Goal: Information Seeking & Learning: Learn about a topic

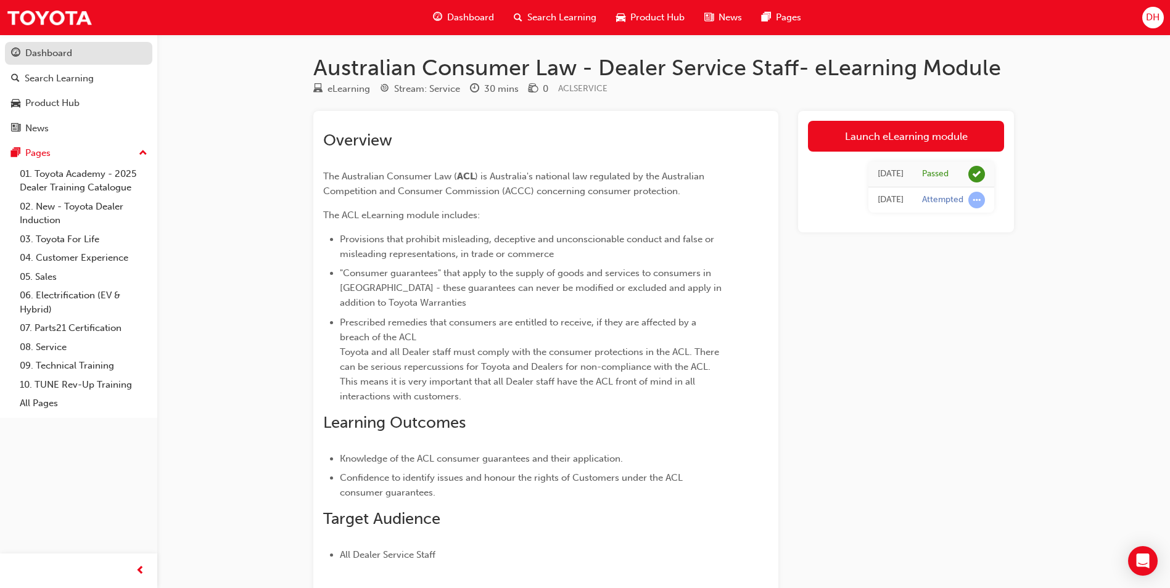
click at [38, 57] on div "Dashboard" at bounding box center [48, 53] width 47 height 14
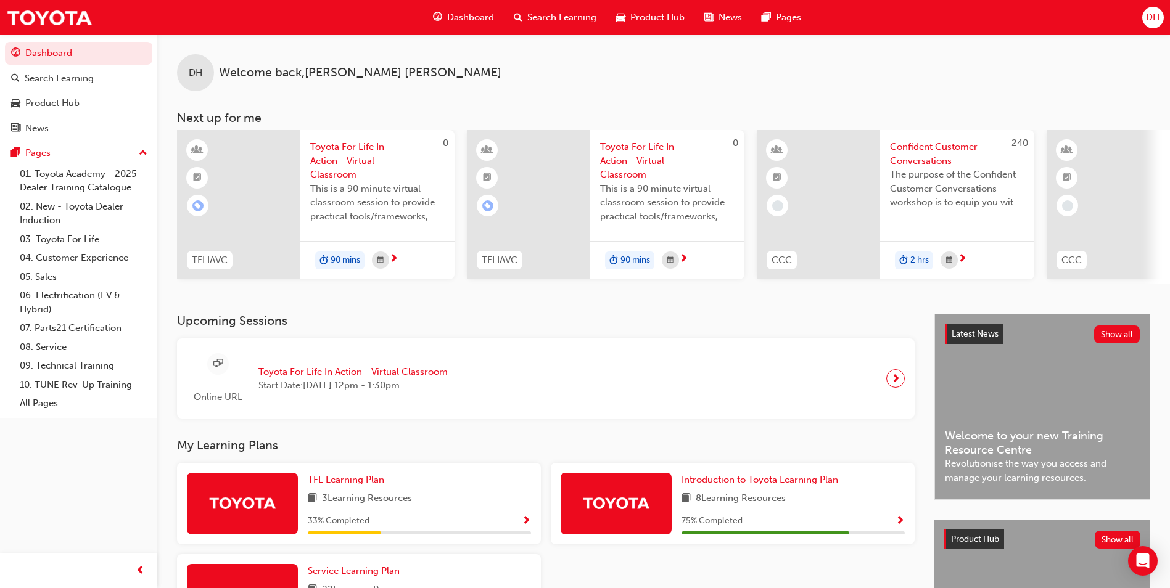
click at [917, 161] on span "Confident Customer Conversations" at bounding box center [957, 154] width 134 height 28
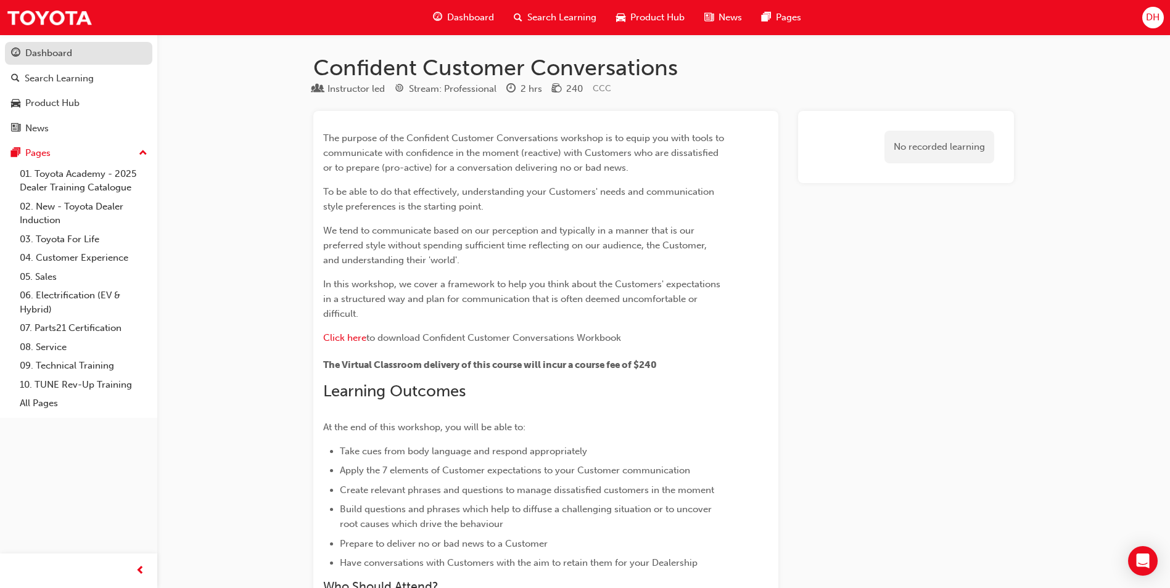
click at [52, 51] on div "Dashboard" at bounding box center [48, 53] width 47 height 14
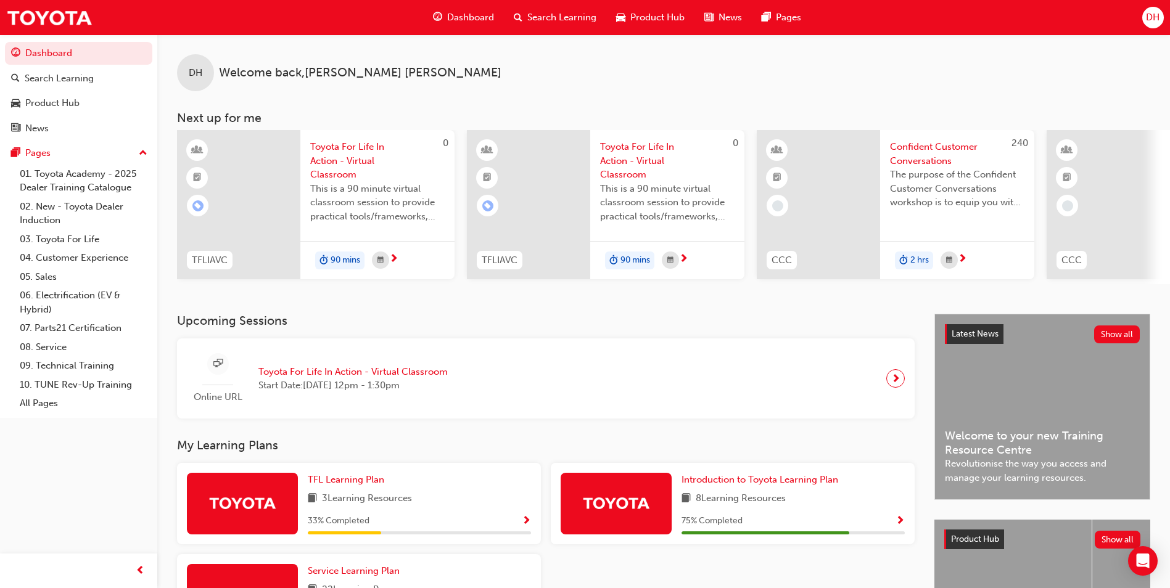
click at [451, 16] on span "Dashboard" at bounding box center [470, 17] width 47 height 14
click at [32, 75] on div "Search Learning" at bounding box center [59, 79] width 69 height 14
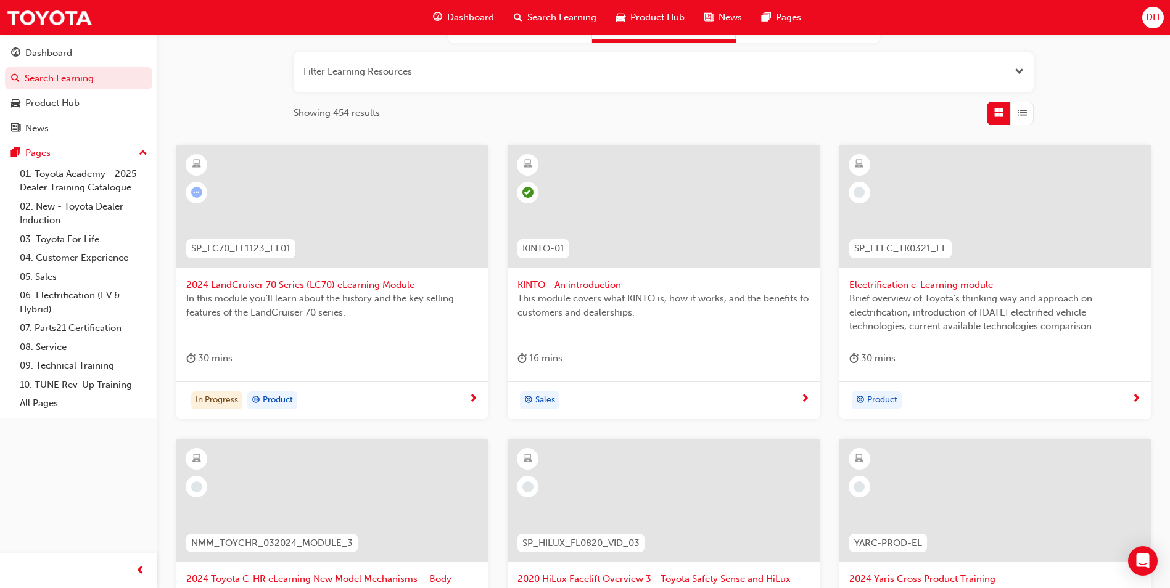
scroll to position [123, 0]
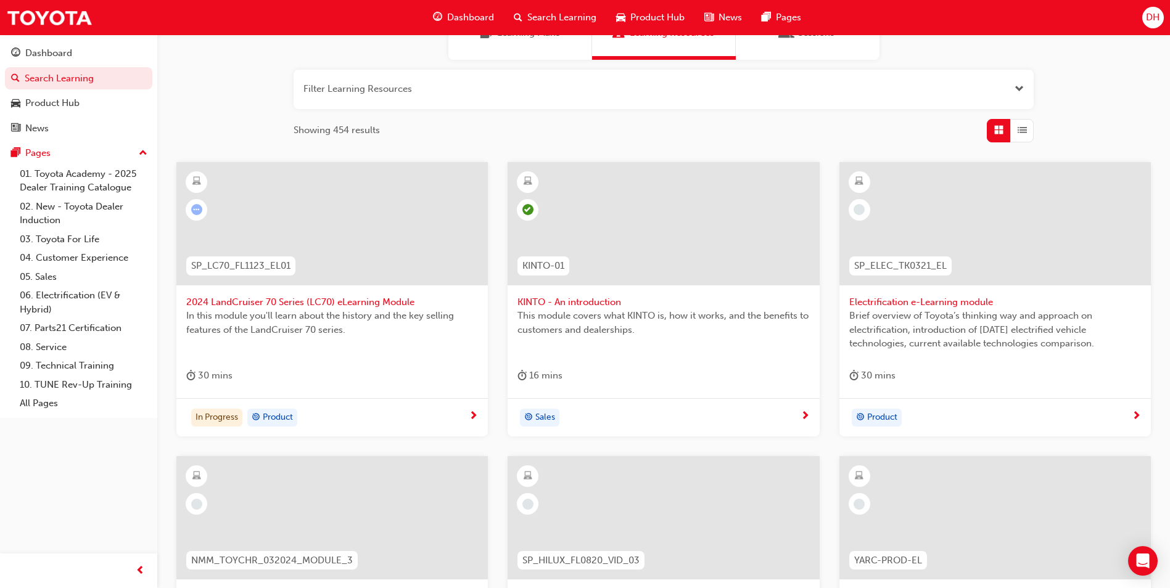
click at [954, 299] on span "Electrification e-Learning module" at bounding box center [995, 302] width 292 height 14
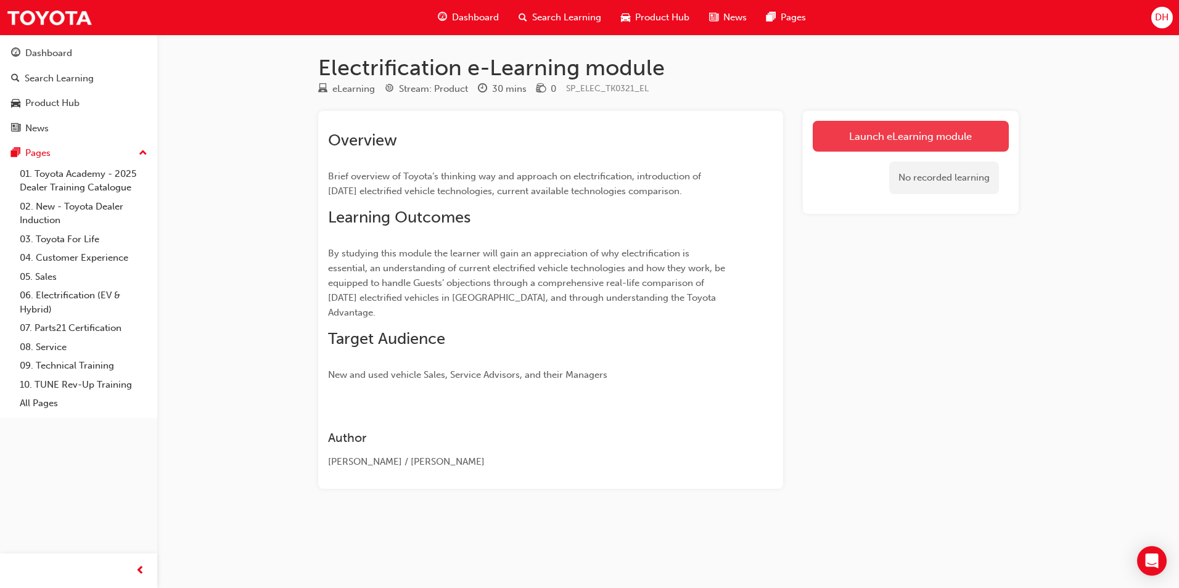
click at [868, 133] on link "Launch eLearning module" at bounding box center [911, 136] width 196 height 31
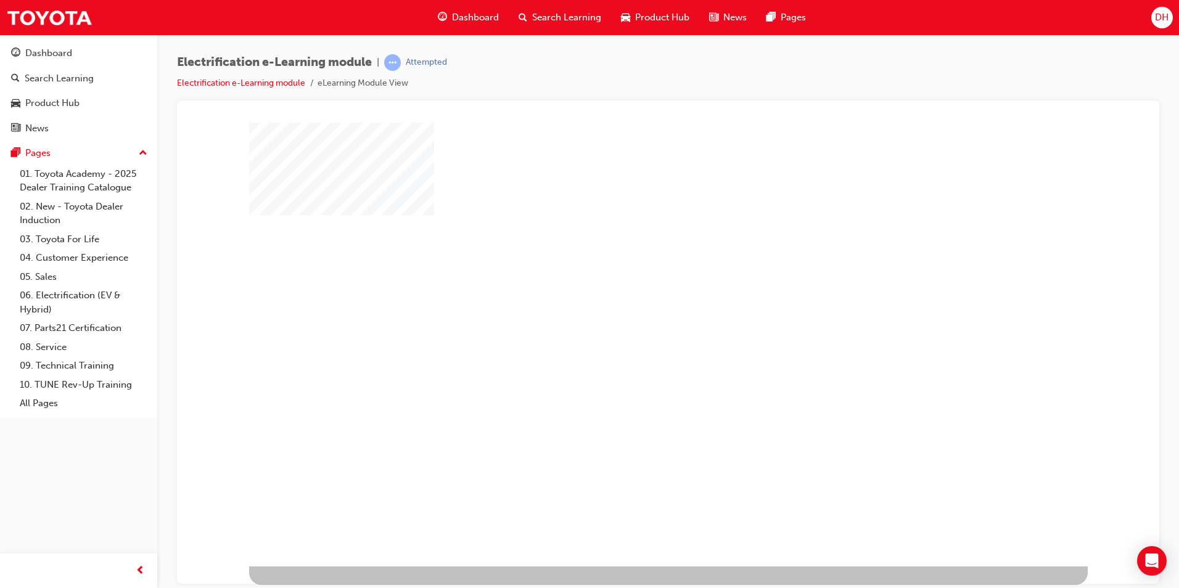
click at [633, 308] on div "play" at bounding box center [633, 308] width 0 height 0
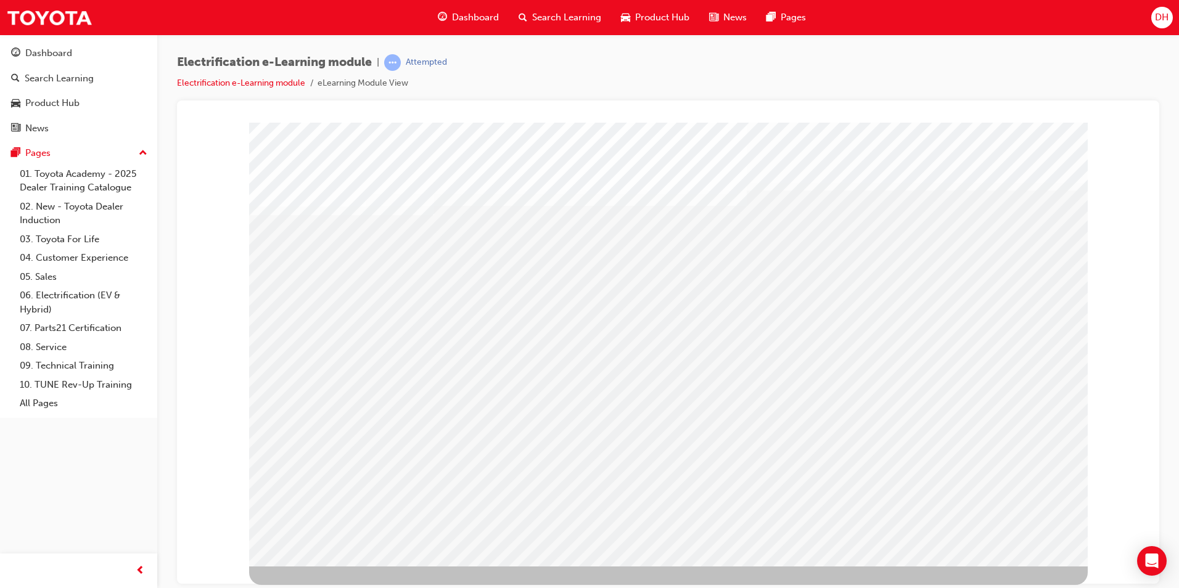
drag, startPoint x: 419, startPoint y: 340, endPoint x: 410, endPoint y: 352, distance: 15.1
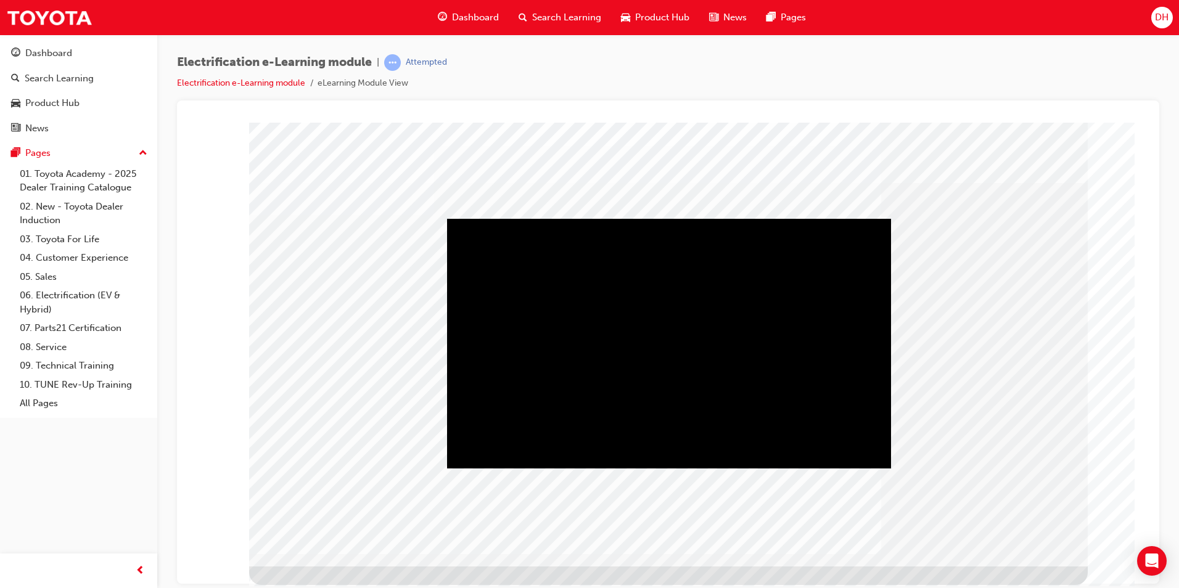
click at [666, 218] on div "Play" at bounding box center [669, 218] width 444 height 0
click at [653, 326] on div "Video" at bounding box center [669, 343] width 444 height 250
click at [481, 218] on div "Play" at bounding box center [669, 218] width 444 height 0
click at [647, 406] on div "Video" at bounding box center [669, 343] width 444 height 250
click at [480, 218] on div "Play" at bounding box center [669, 218] width 444 height 0
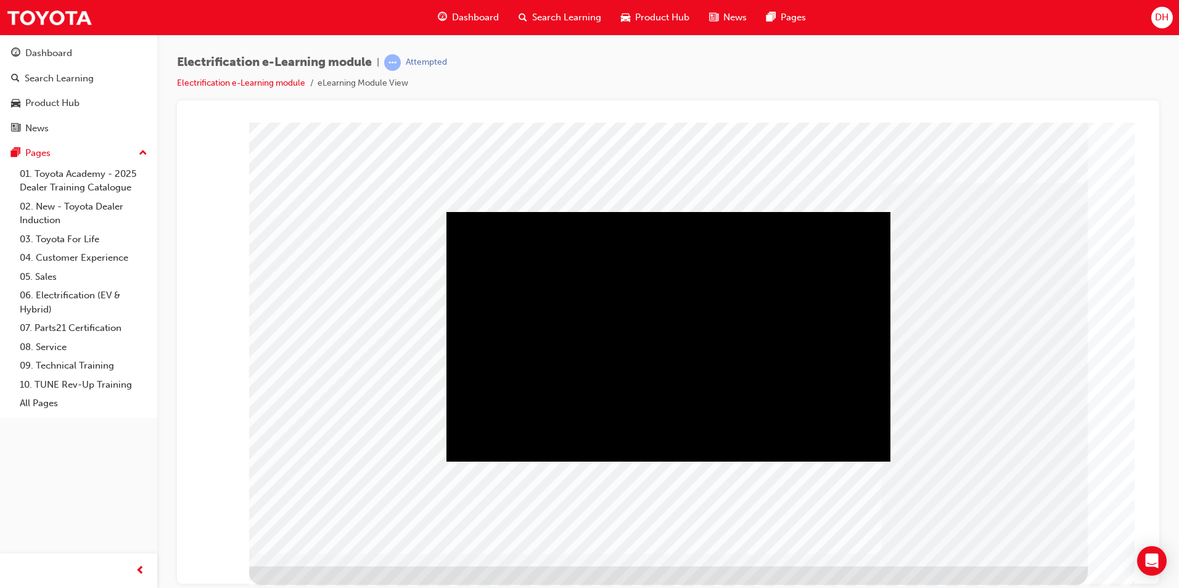
click at [667, 212] on div "Play" at bounding box center [669, 212] width 444 height 0
click at [675, 212] on div "Play" at bounding box center [669, 212] width 444 height 0
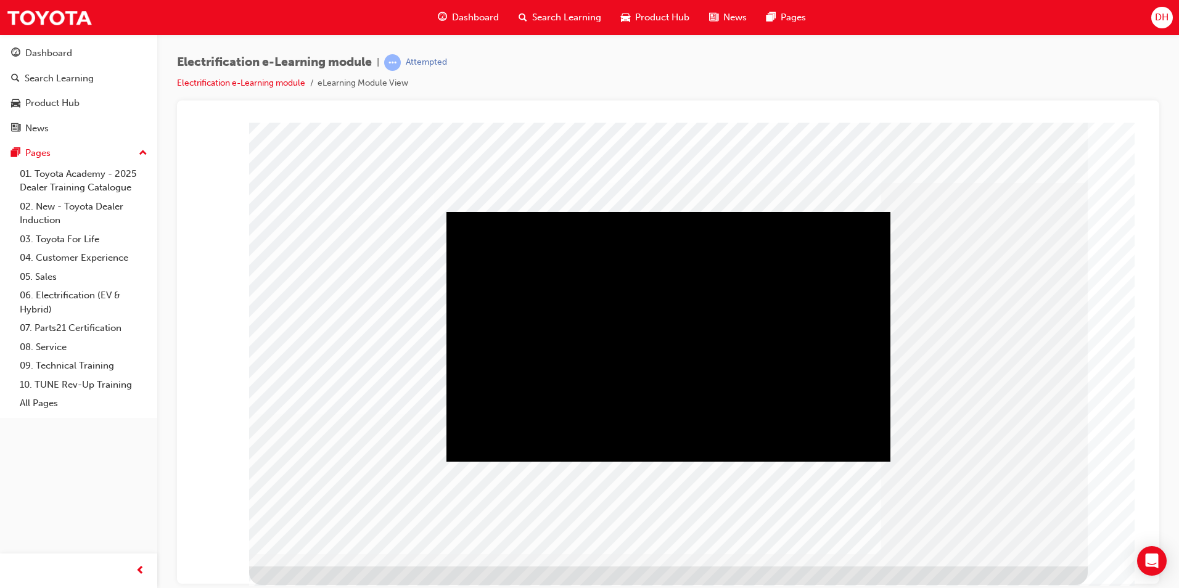
click at [671, 212] on div "Play" at bounding box center [669, 212] width 444 height 0
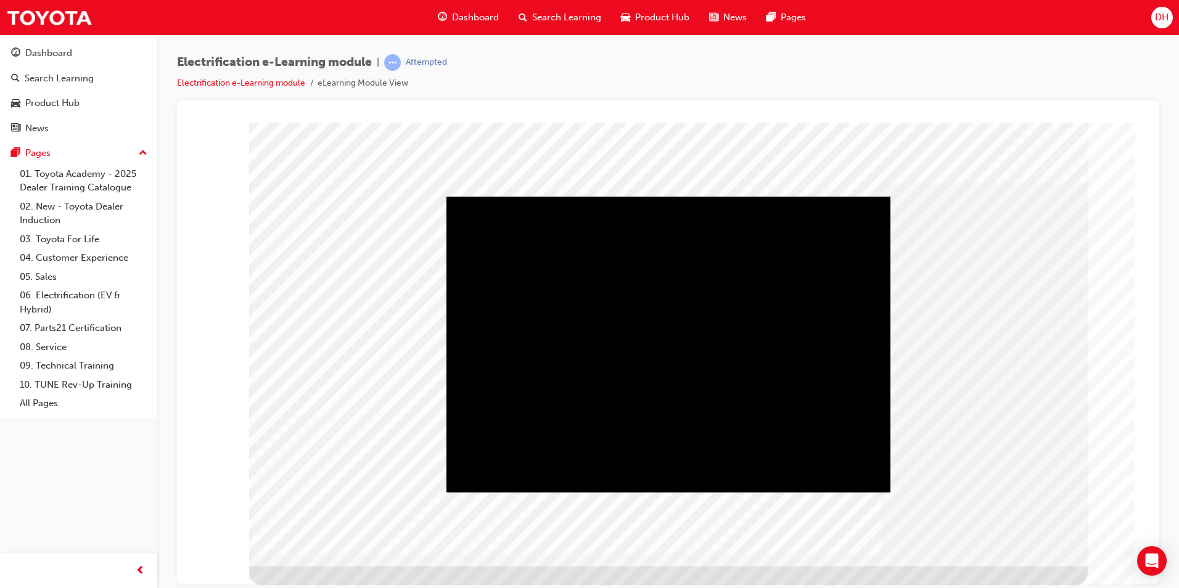
click at [667, 196] on div "Play" at bounding box center [669, 196] width 444 height 0
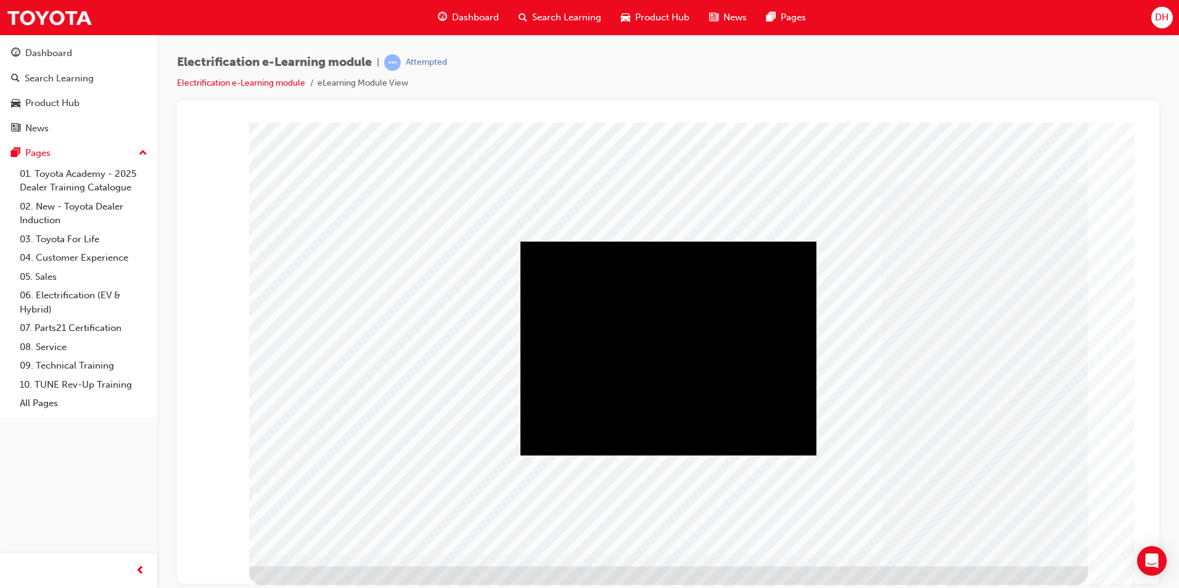
click at [664, 241] on div "Play" at bounding box center [669, 241] width 296 height 0
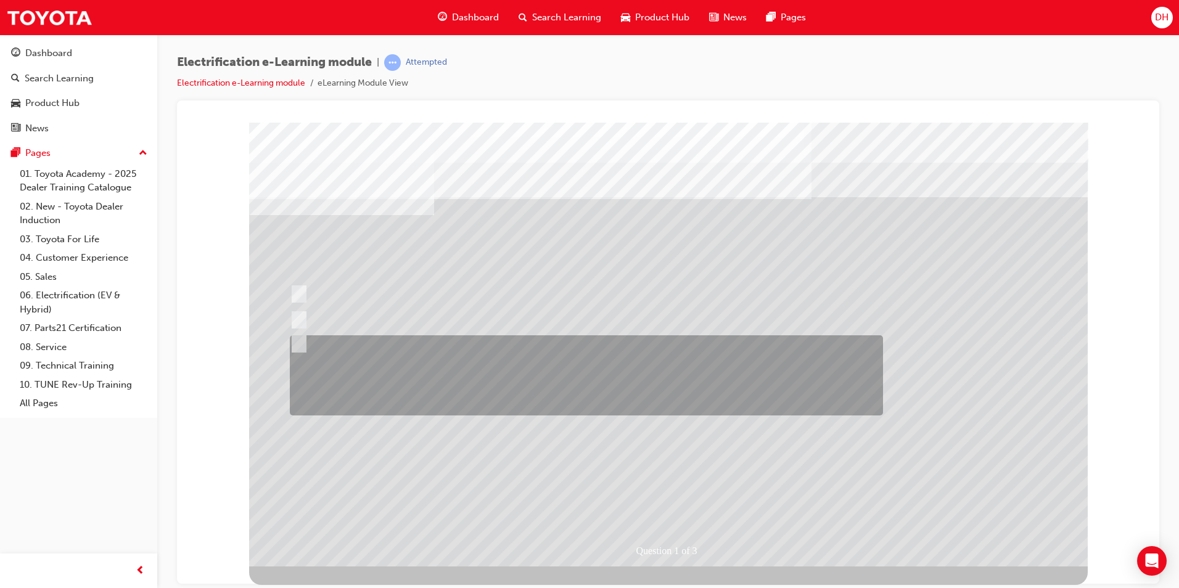
click at [430, 382] on div at bounding box center [583, 376] width 593 height 80
radio input "true"
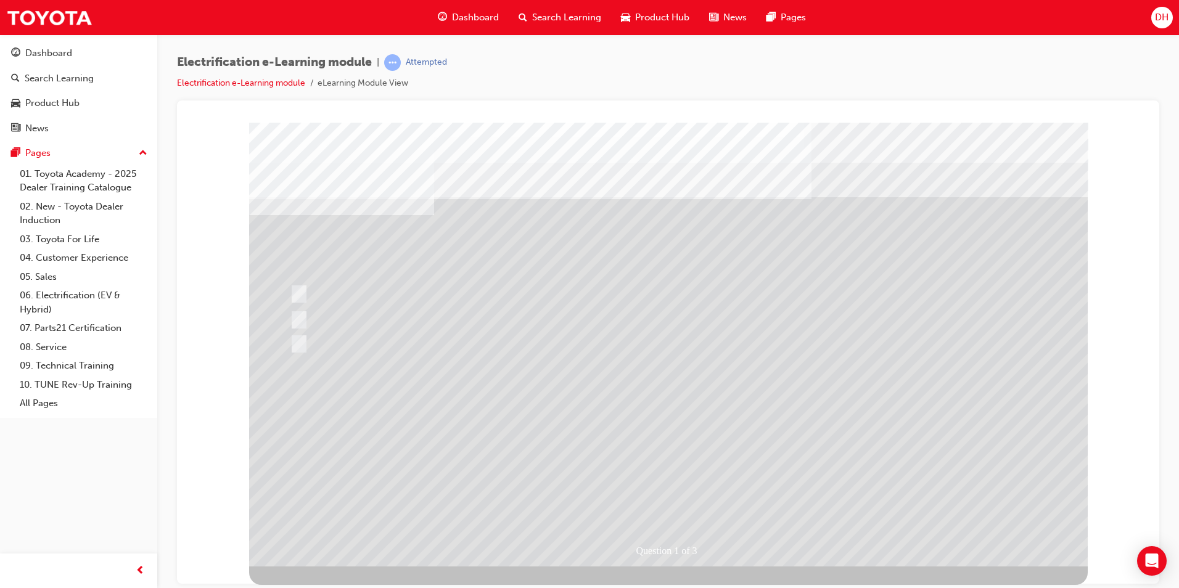
click at [646, 451] on div at bounding box center [668, 344] width 839 height 444
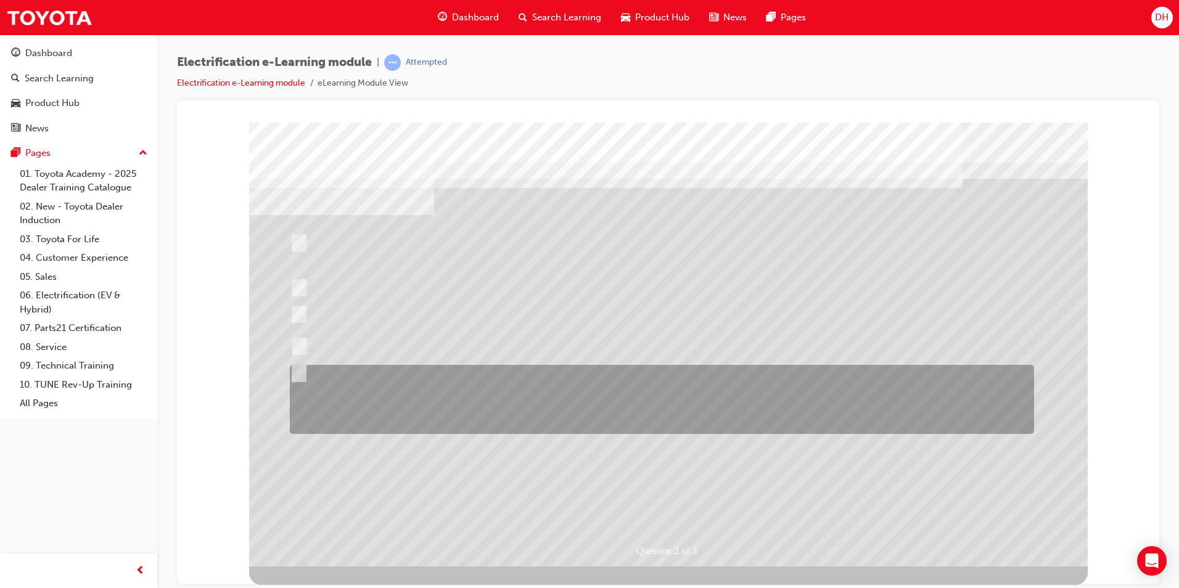
click at [389, 420] on div at bounding box center [659, 399] width 744 height 69
click at [428, 406] on div at bounding box center [659, 399] width 744 height 69
click at [416, 395] on div at bounding box center [659, 399] width 744 height 69
checkbox input "true"
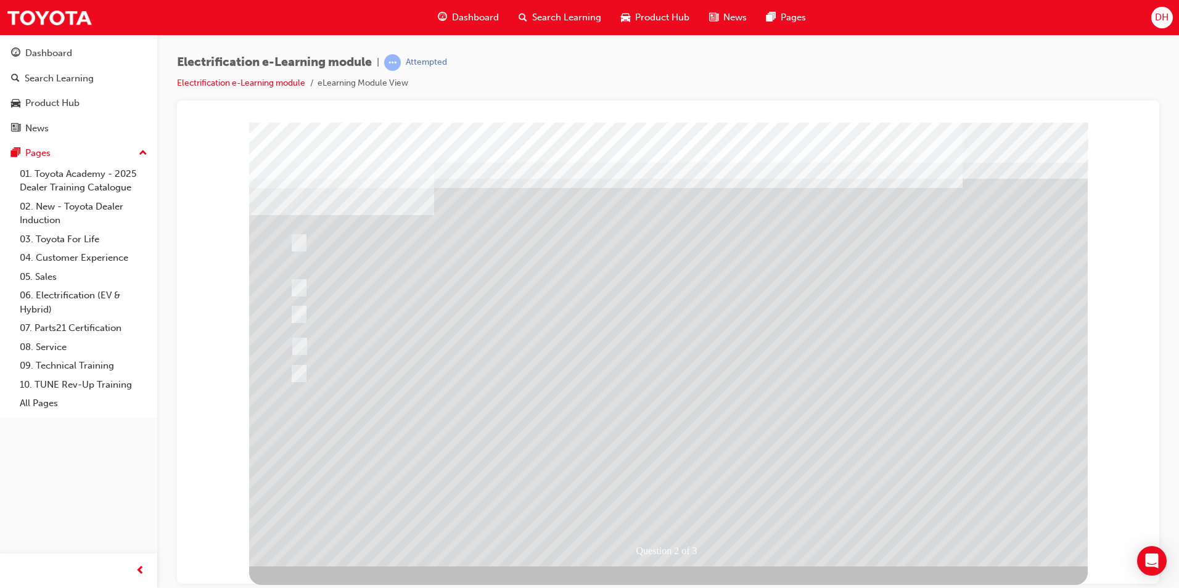
click at [297, 240] on div at bounding box center [668, 344] width 839 height 444
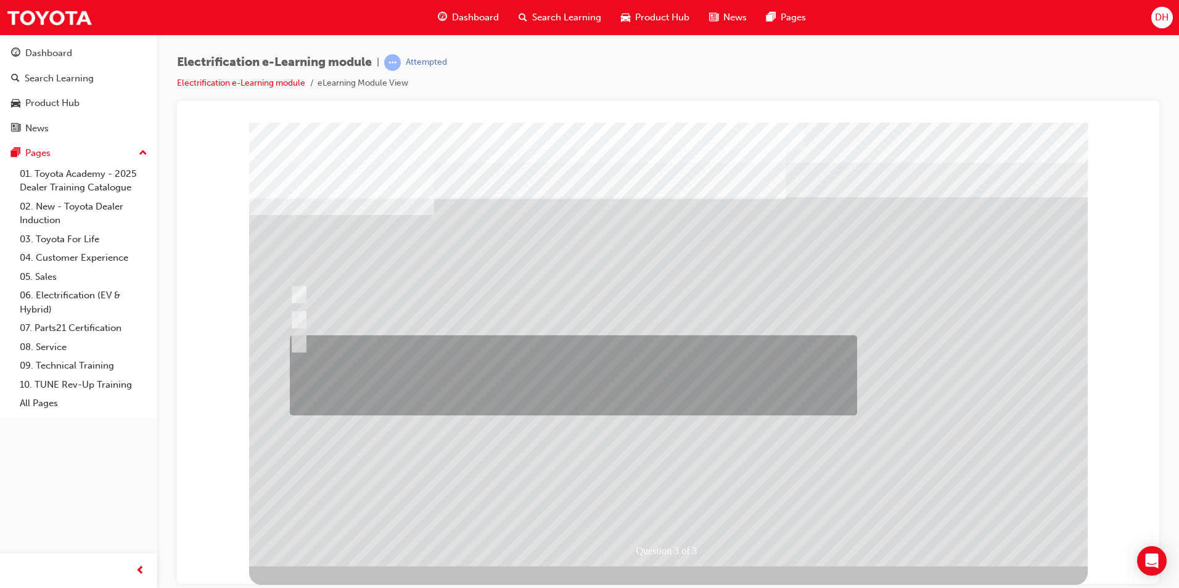
click at [482, 355] on div at bounding box center [570, 376] width 567 height 80
radio input "true"
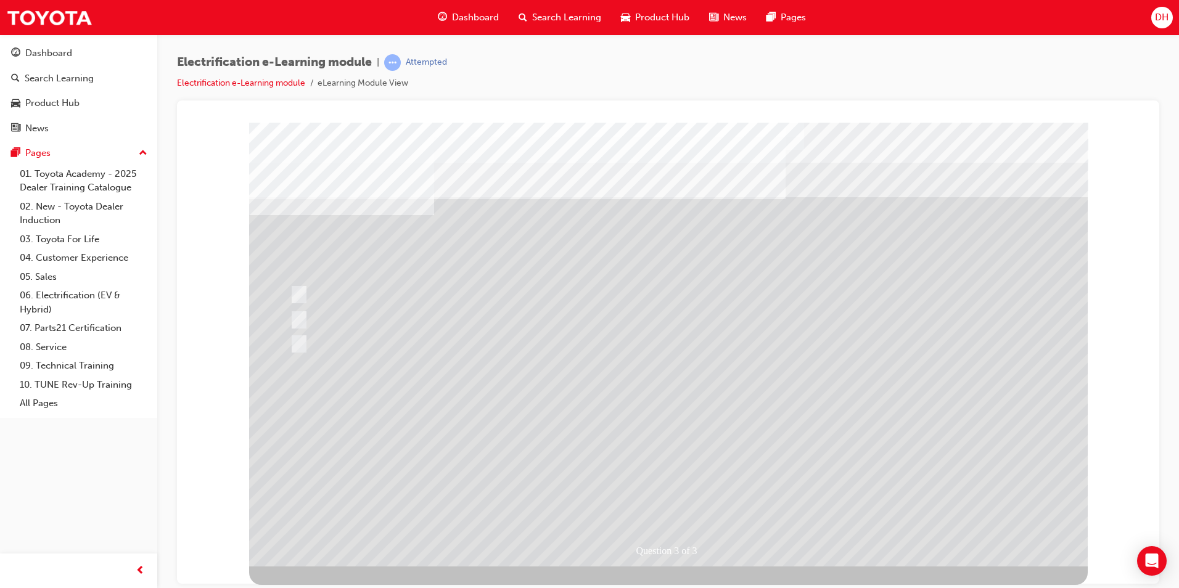
click at [683, 501] on div at bounding box center [668, 344] width 839 height 444
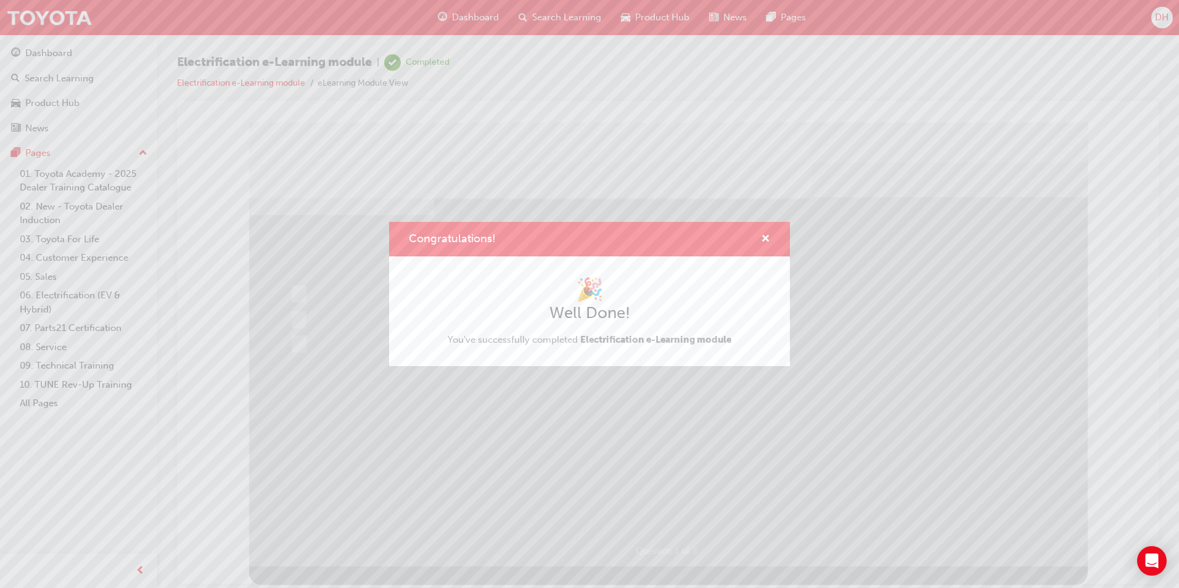
click at [761, 236] on div "Congratulations!" at bounding box center [760, 239] width 19 height 15
click at [768, 238] on span "cross-icon" at bounding box center [765, 239] width 9 height 11
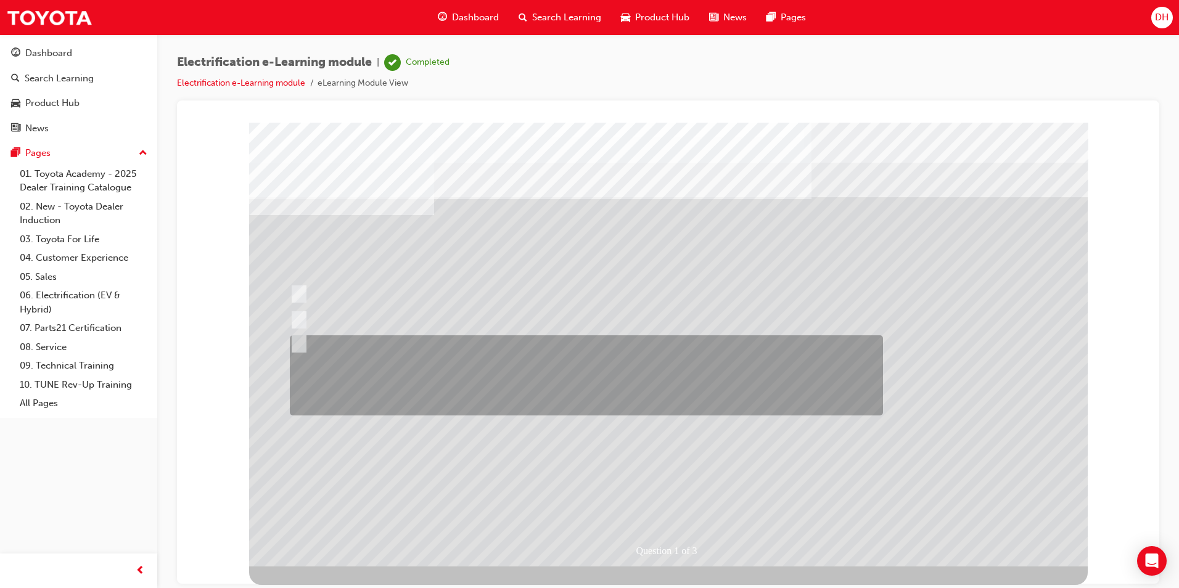
click at [423, 361] on div at bounding box center [583, 376] width 593 height 80
radio input "true"
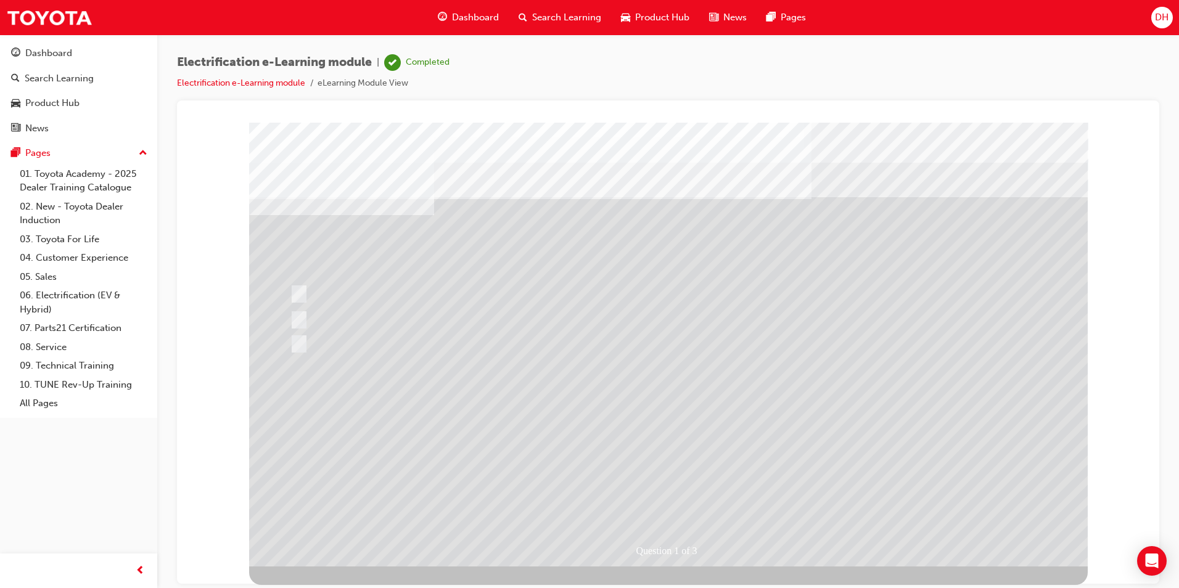
click at [677, 458] on div at bounding box center [668, 344] width 839 height 444
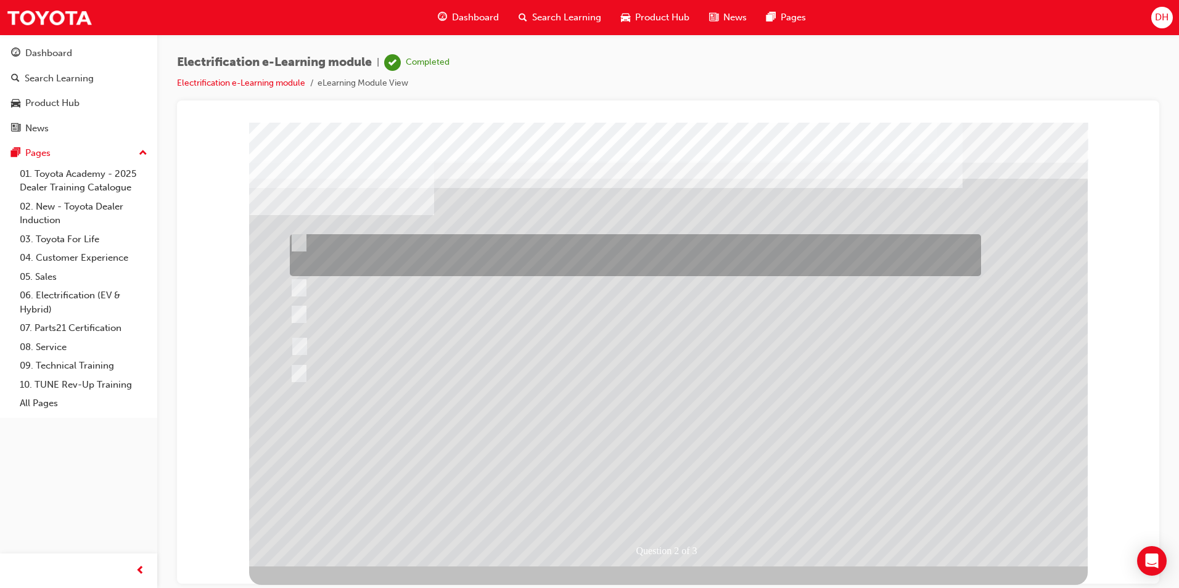
click at [407, 252] on div at bounding box center [632, 255] width 691 height 42
click at [635, 252] on div at bounding box center [632, 255] width 691 height 42
click at [305, 240] on div at bounding box center [632, 255] width 691 height 42
checkbox input "true"
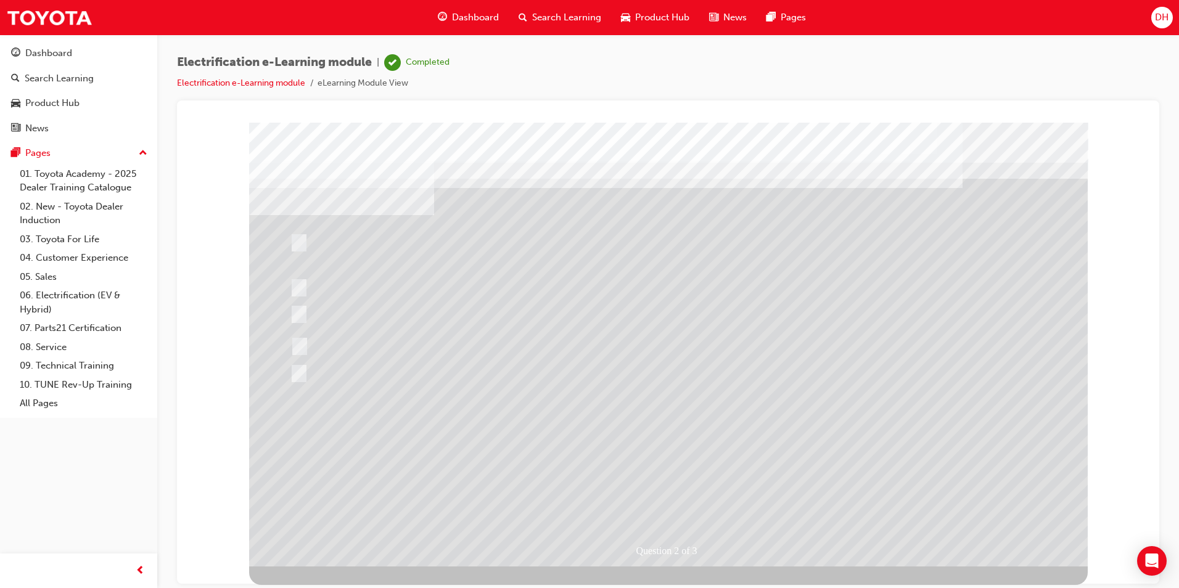
click at [680, 501] on div at bounding box center [668, 344] width 839 height 444
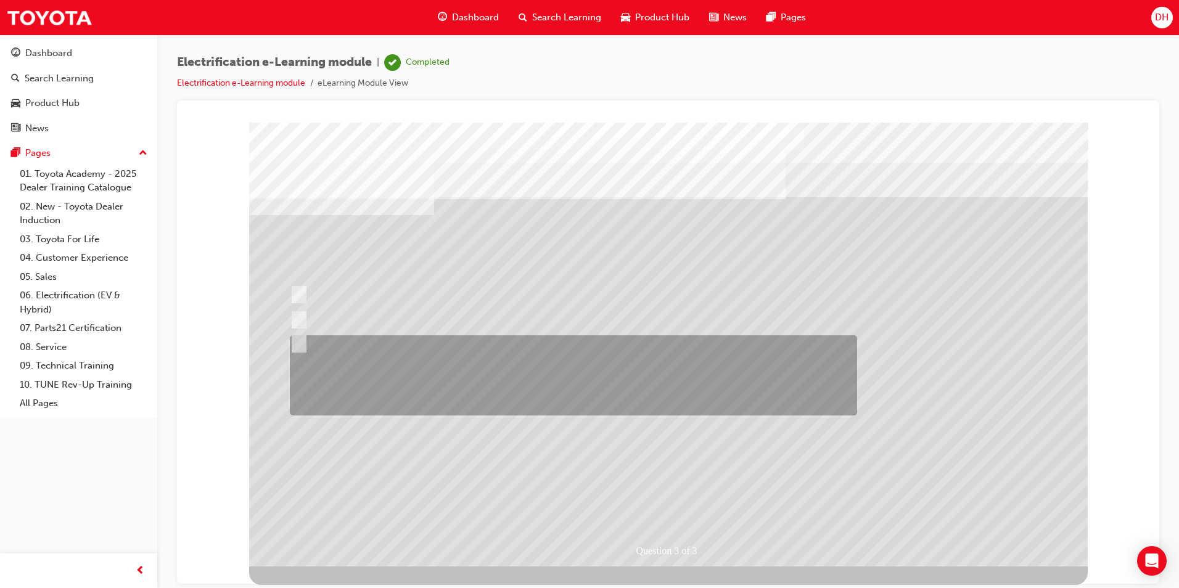
click at [420, 381] on div at bounding box center [570, 376] width 567 height 80
radio input "true"
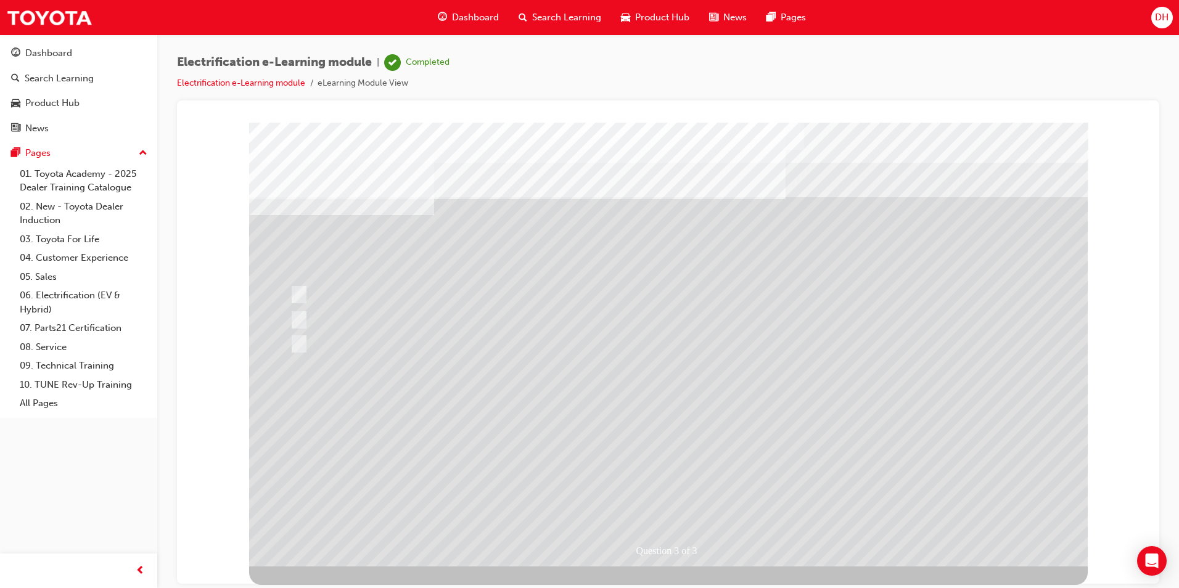
click at [651, 498] on div at bounding box center [668, 344] width 839 height 444
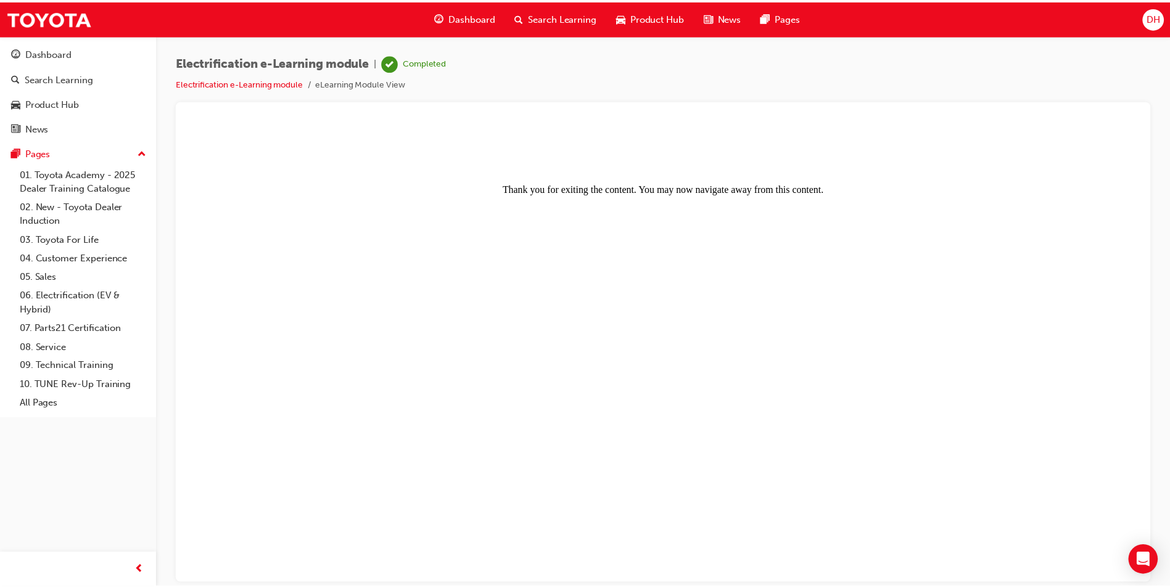
scroll to position [0, 0]
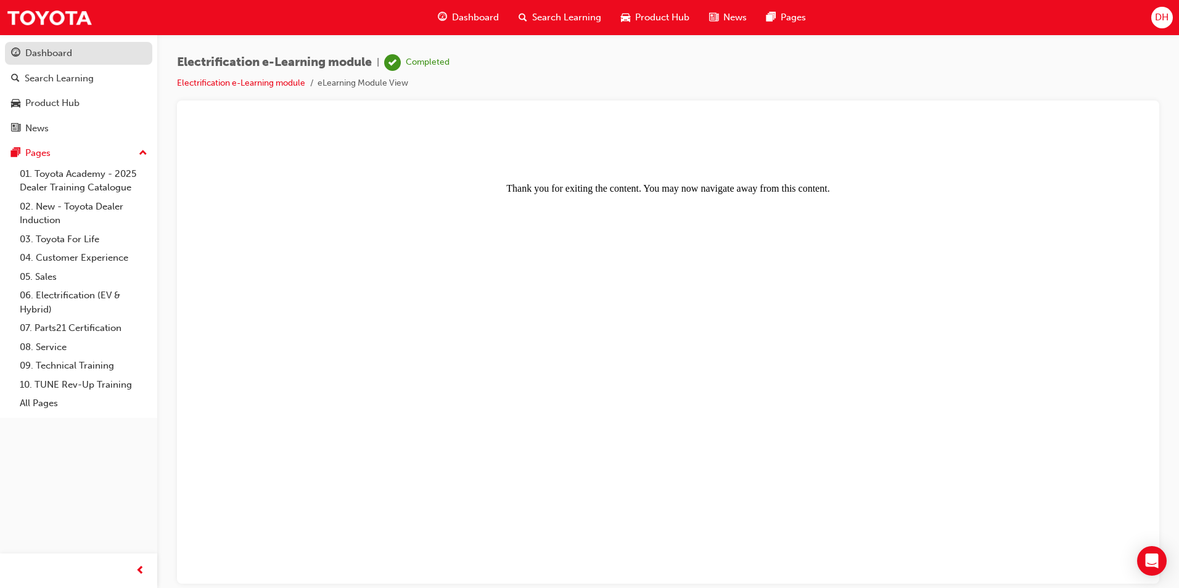
click at [39, 57] on div "Dashboard" at bounding box center [48, 53] width 47 height 14
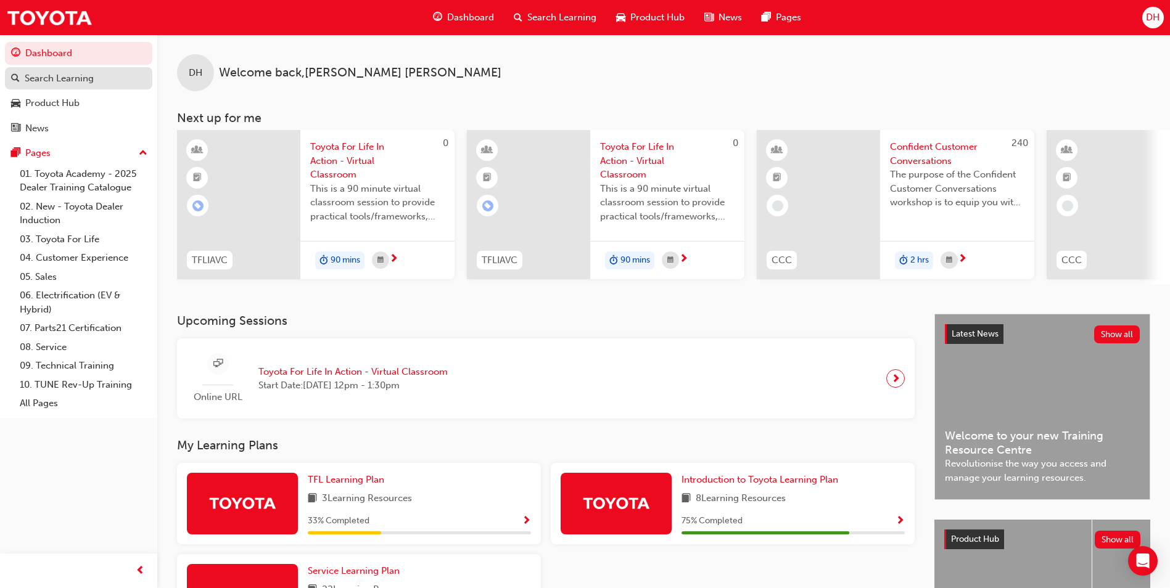
click at [36, 81] on div "Search Learning" at bounding box center [59, 79] width 69 height 14
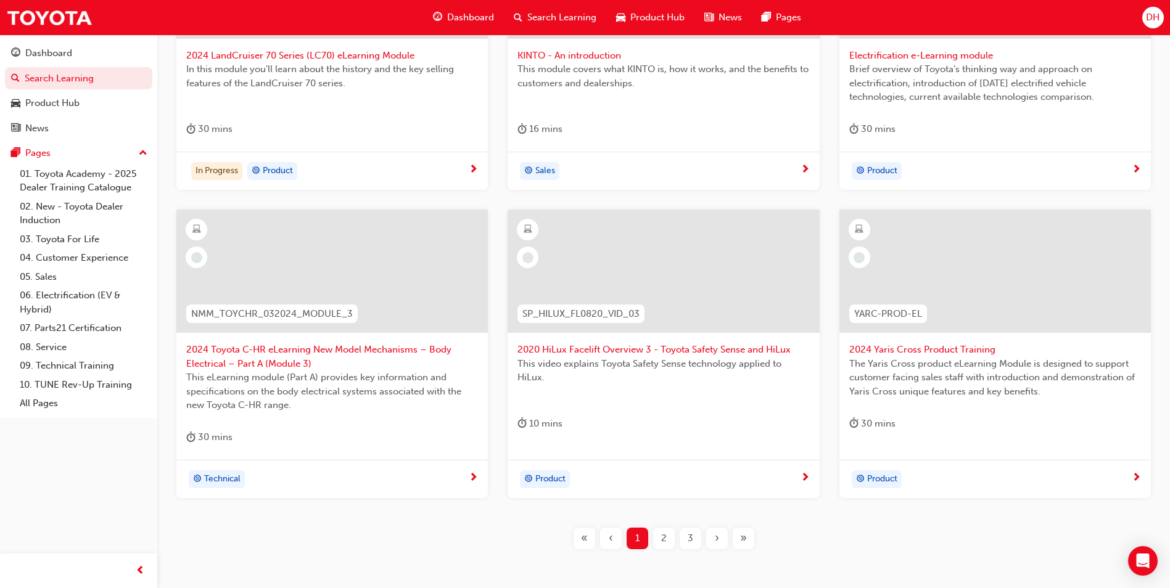
scroll to position [123, 0]
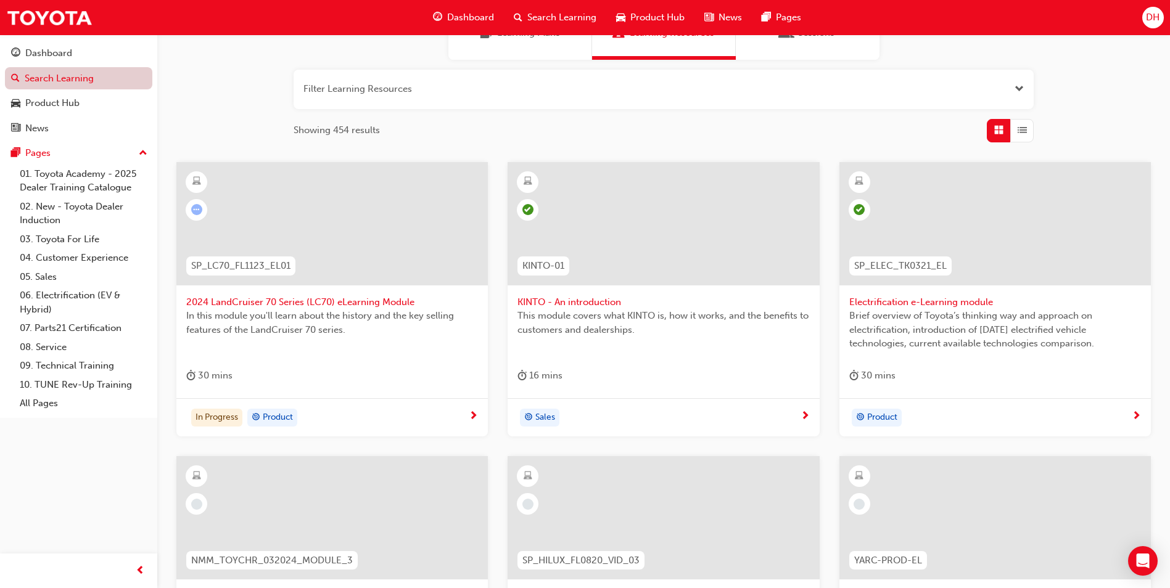
click at [42, 83] on link "Search Learning" at bounding box center [78, 78] width 147 height 23
click at [932, 316] on span "Brief overview of Toyota’s thinking way and approach on electrification, introd…" at bounding box center [995, 330] width 292 height 42
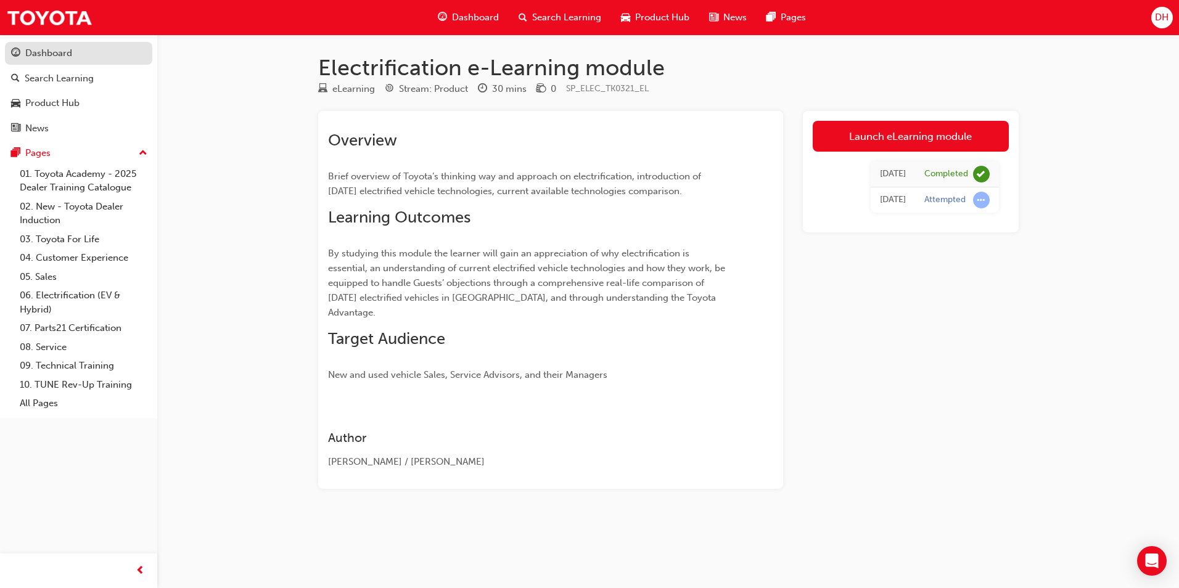
click at [58, 52] on div "Dashboard" at bounding box center [48, 53] width 47 height 14
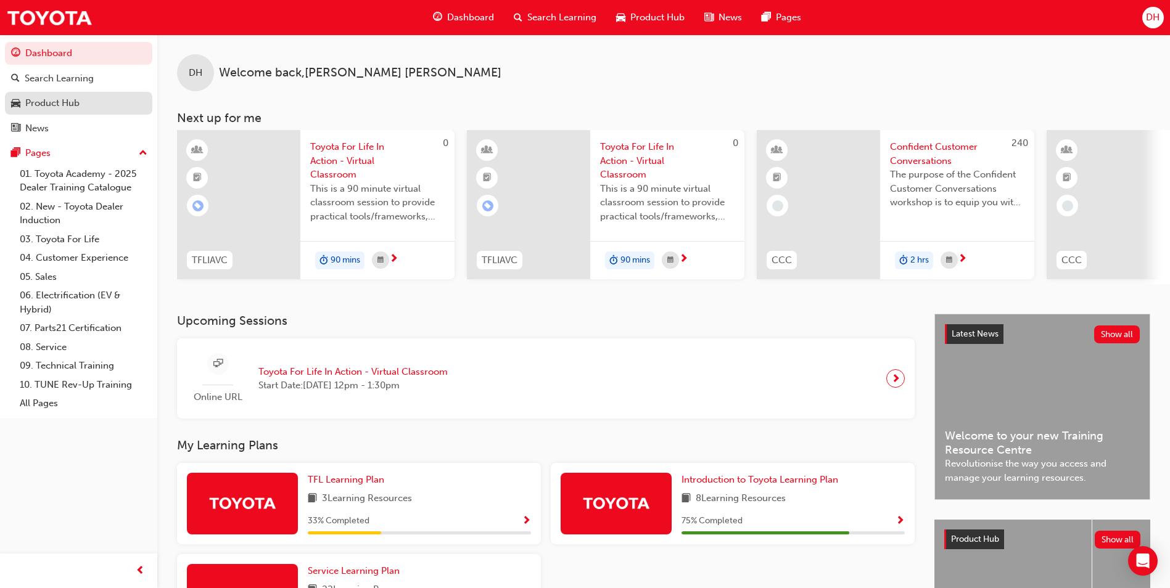
click at [41, 105] on div "Product Hub" at bounding box center [52, 103] width 54 height 14
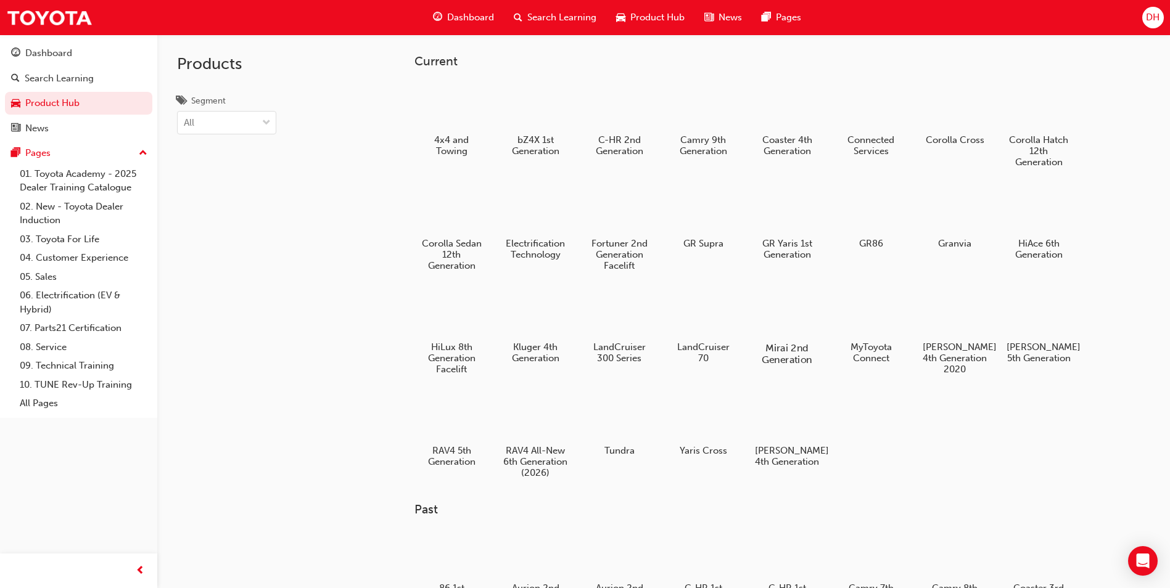
click at [780, 355] on h5 "Mirai 2nd Generation" at bounding box center [787, 353] width 68 height 23
click at [883, 227] on div at bounding box center [871, 209] width 68 height 49
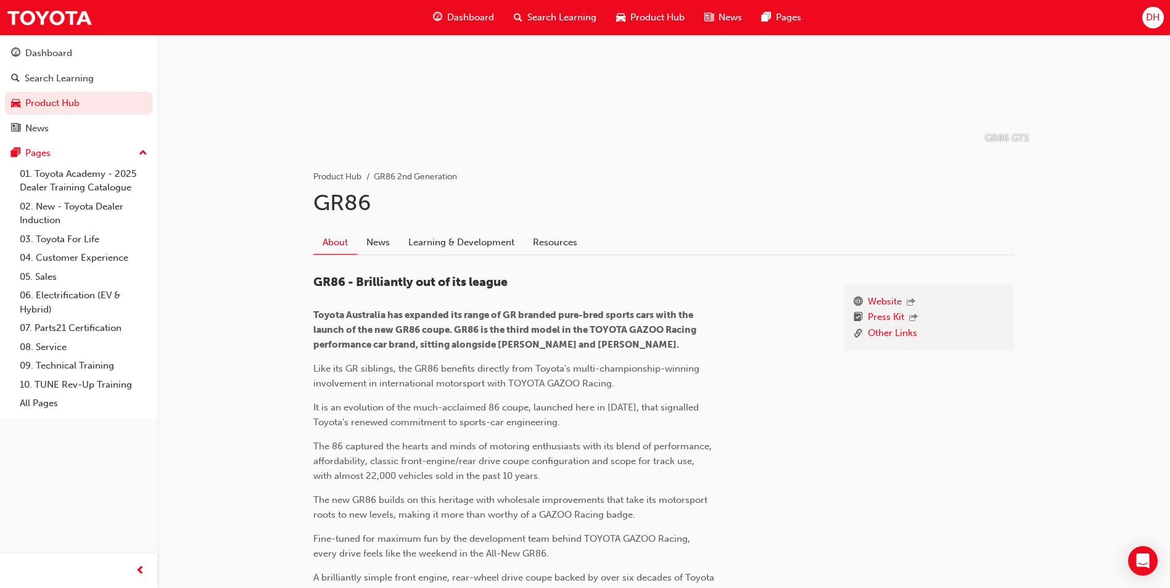
scroll to position [185, 0]
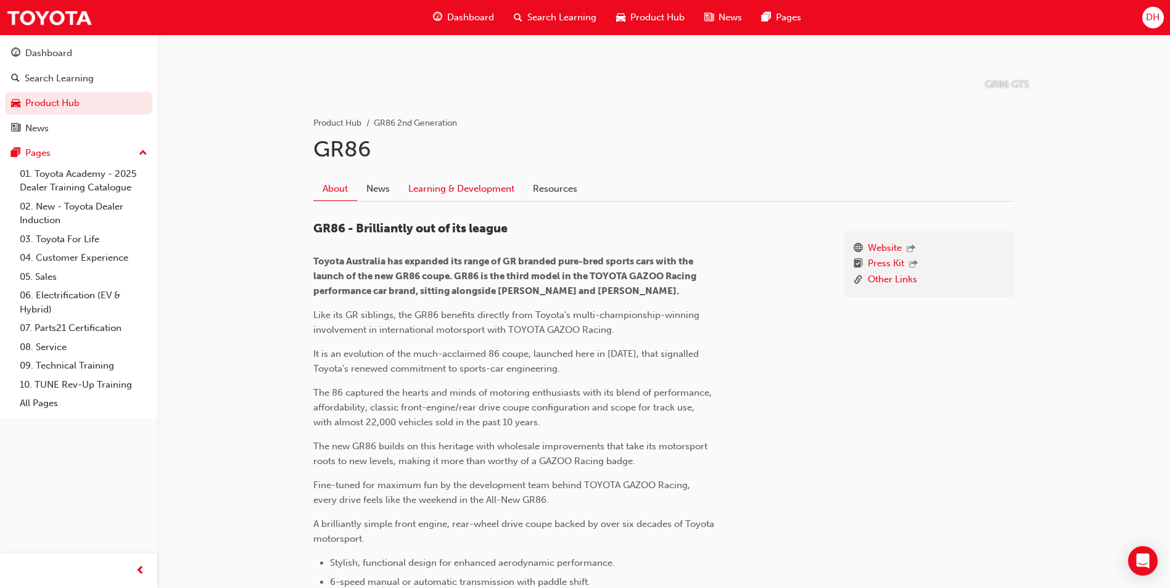
click at [469, 193] on link "Learning & Development" at bounding box center [461, 188] width 125 height 23
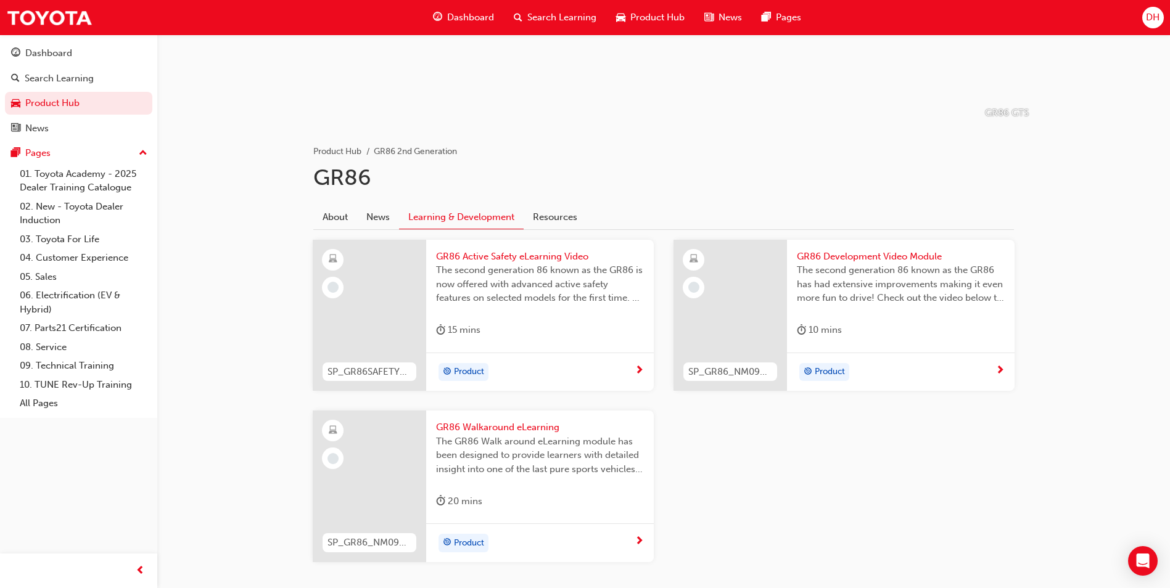
scroll to position [185, 0]
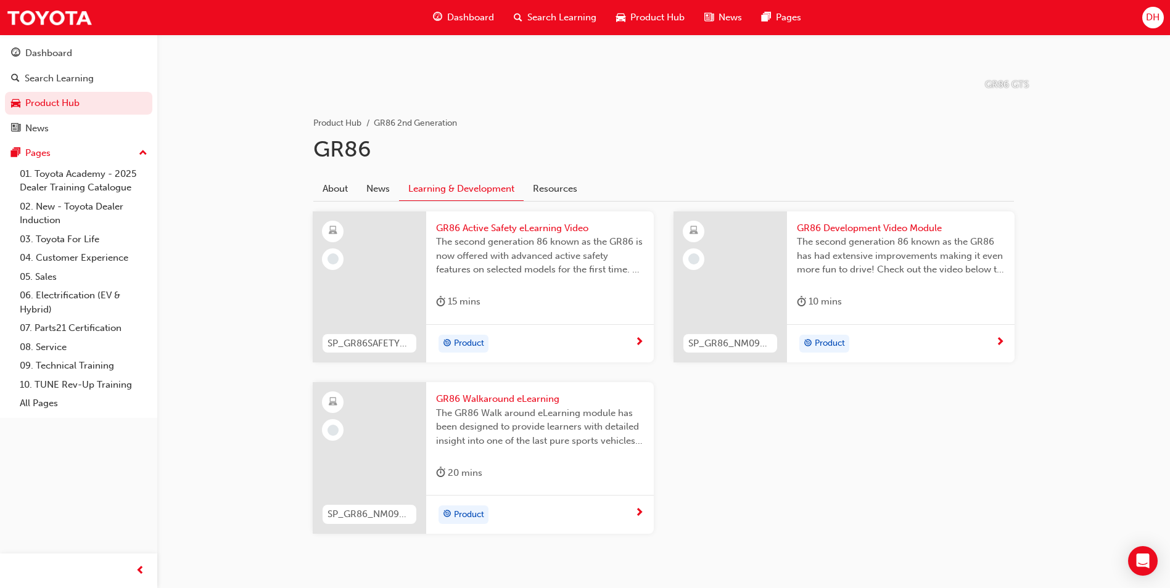
click at [533, 399] on span "GR86 Walkaround eLearning" at bounding box center [540, 399] width 208 height 14
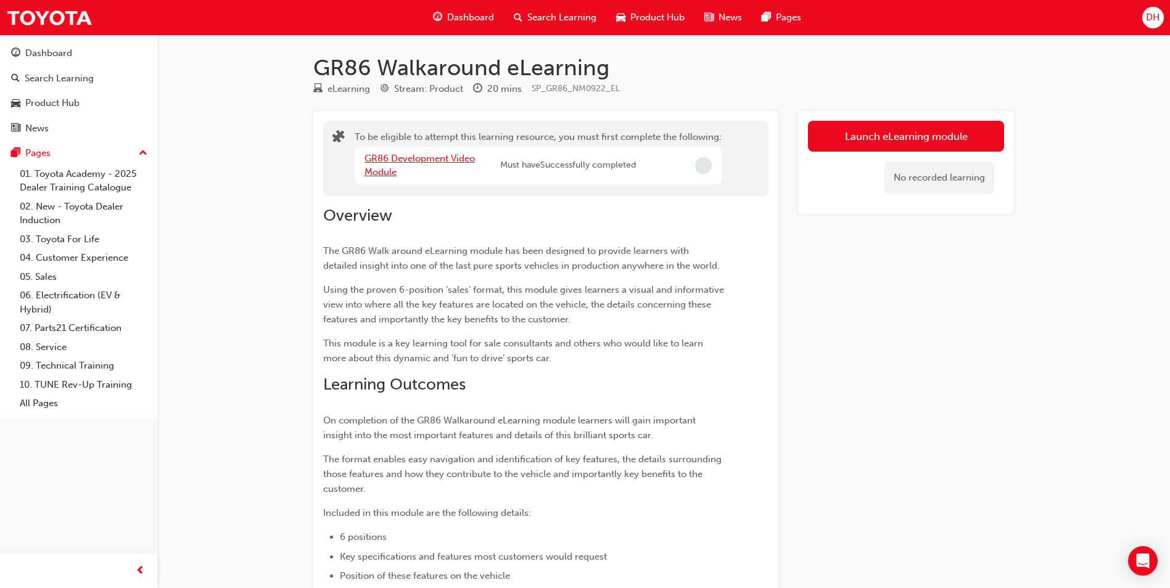
click at [411, 160] on link "GR86 Development Video Module" at bounding box center [420, 165] width 110 height 25
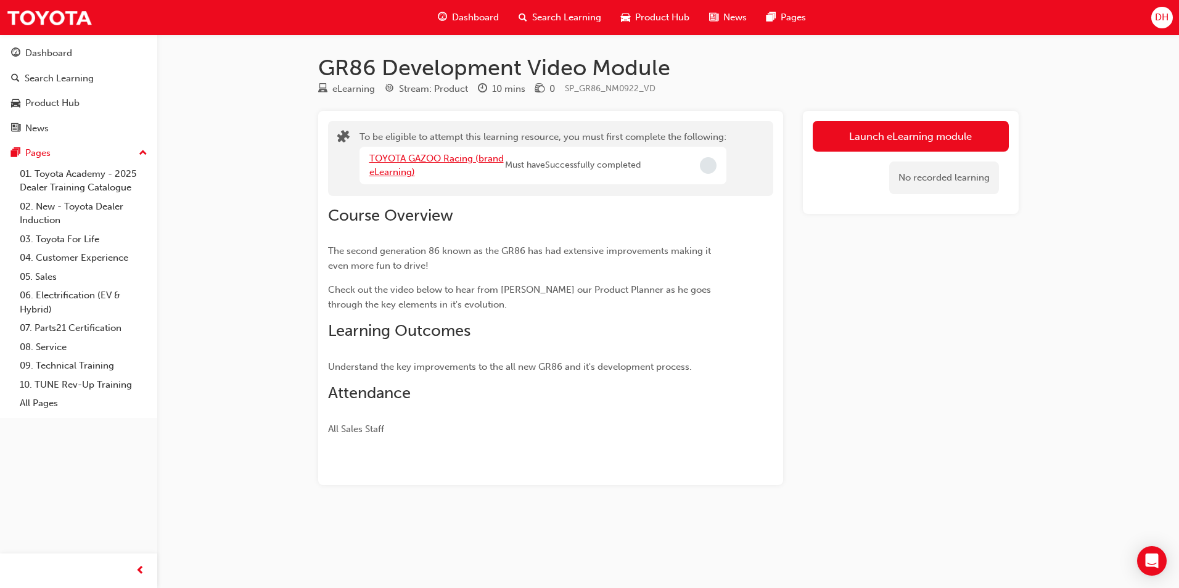
click at [442, 160] on link "TOYOTA GAZOO Racing (brand eLearning)" at bounding box center [436, 165] width 134 height 25
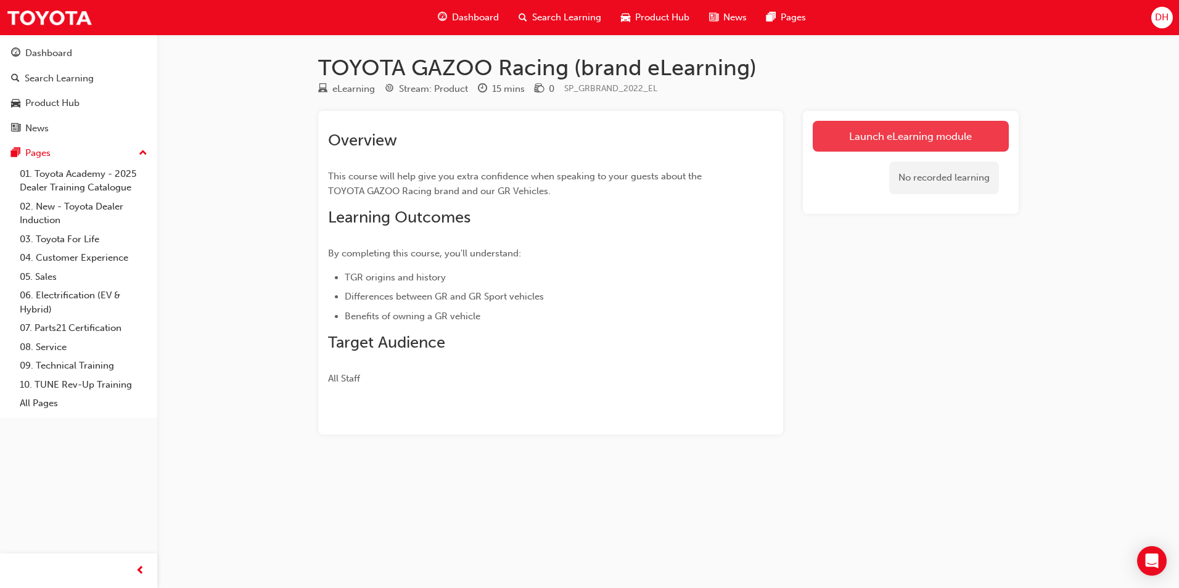
click at [878, 137] on link "Launch eLearning module" at bounding box center [911, 136] width 196 height 31
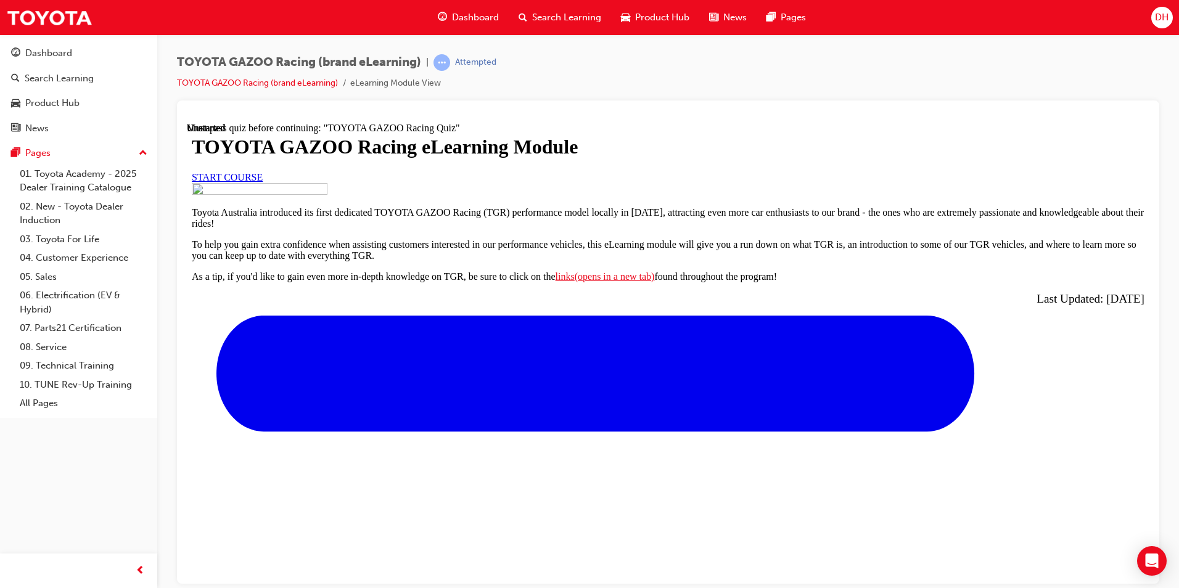
scroll to position [123, 0]
click at [263, 182] on link "START COURSE" at bounding box center [227, 176] width 71 height 10
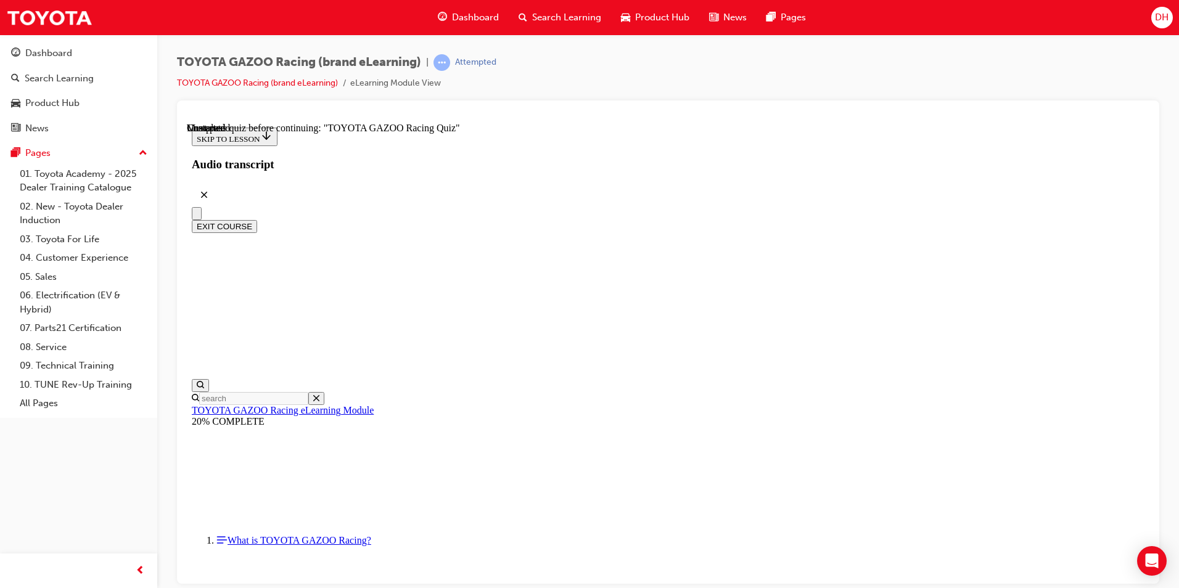
scroll to position [4419, 0]
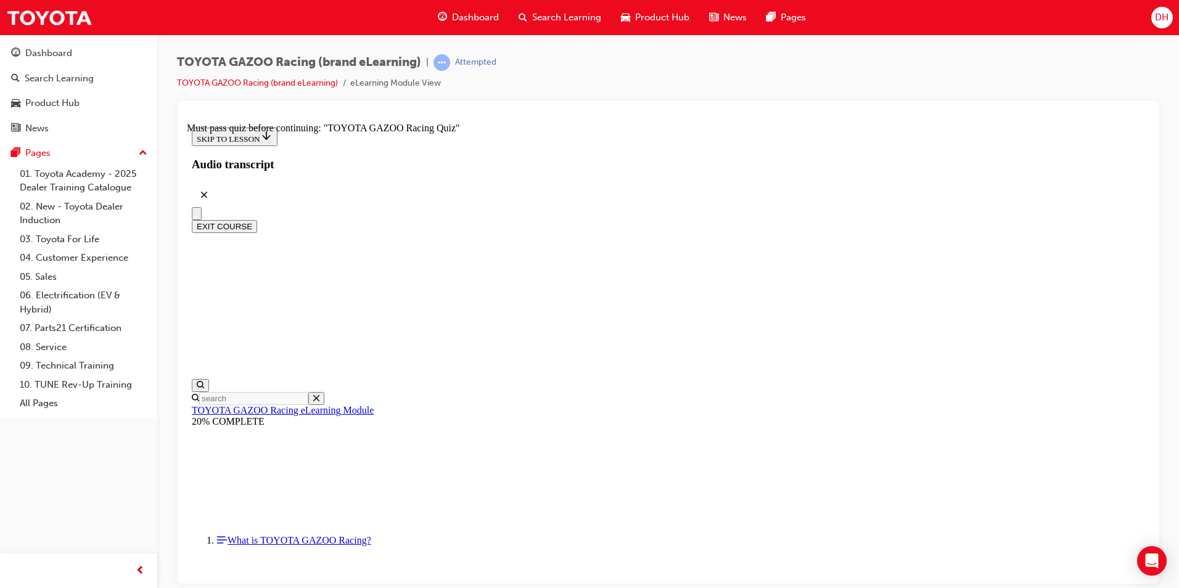
scroll to position [532, 0]
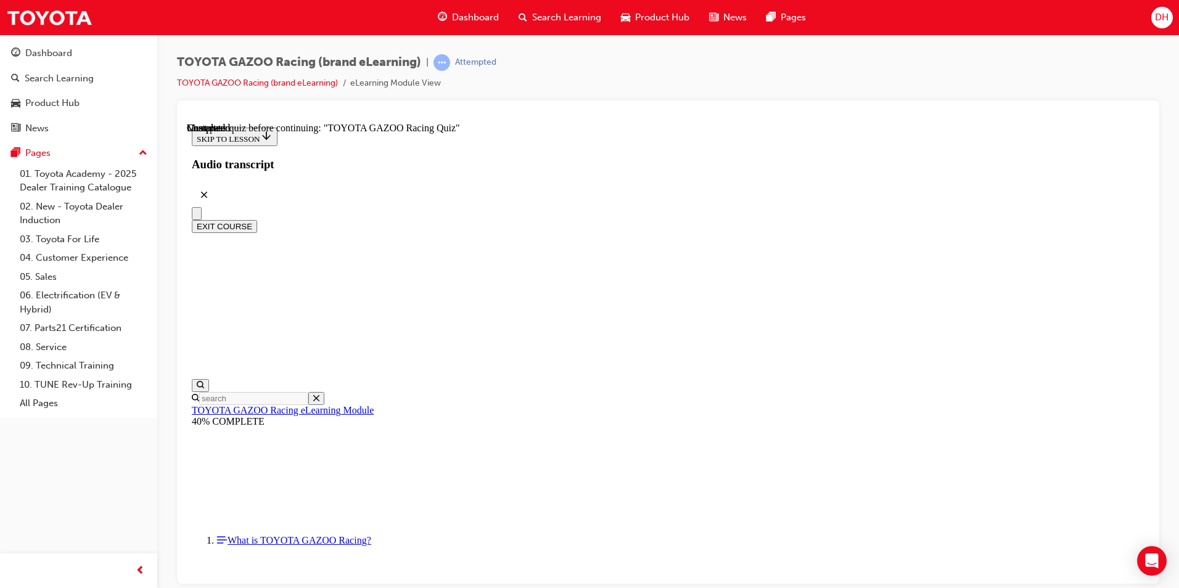
scroll to position [38, 0]
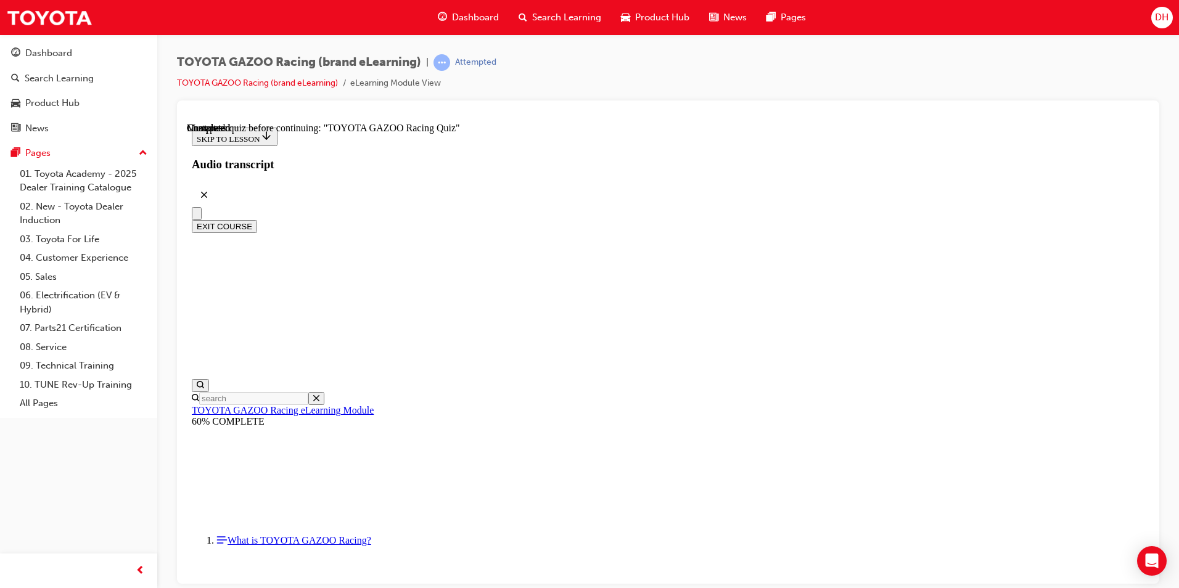
radio input "true"
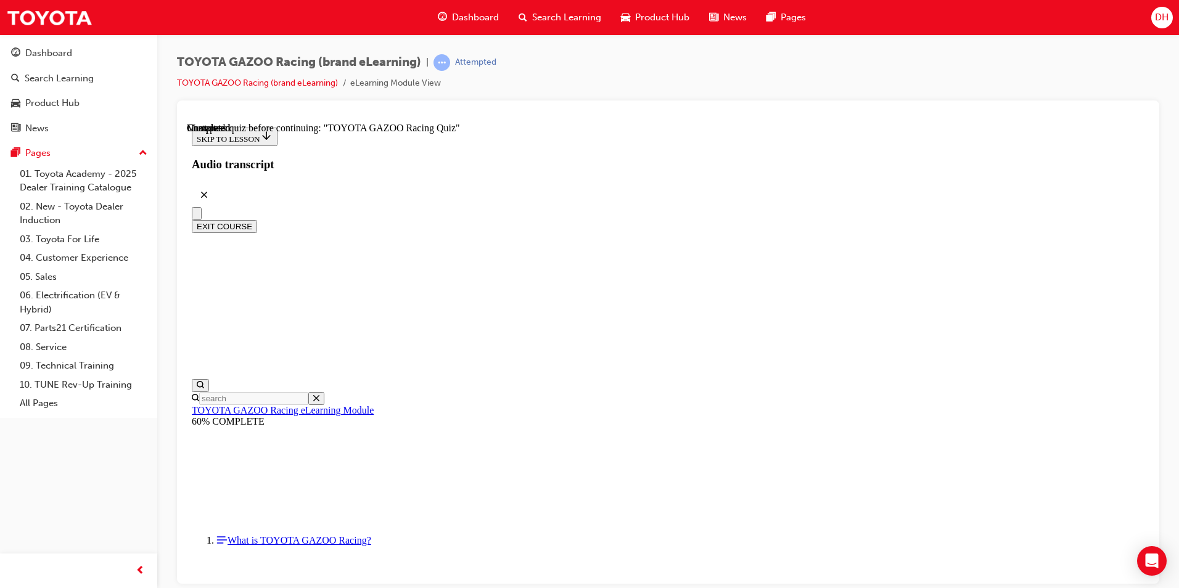
radio input "true"
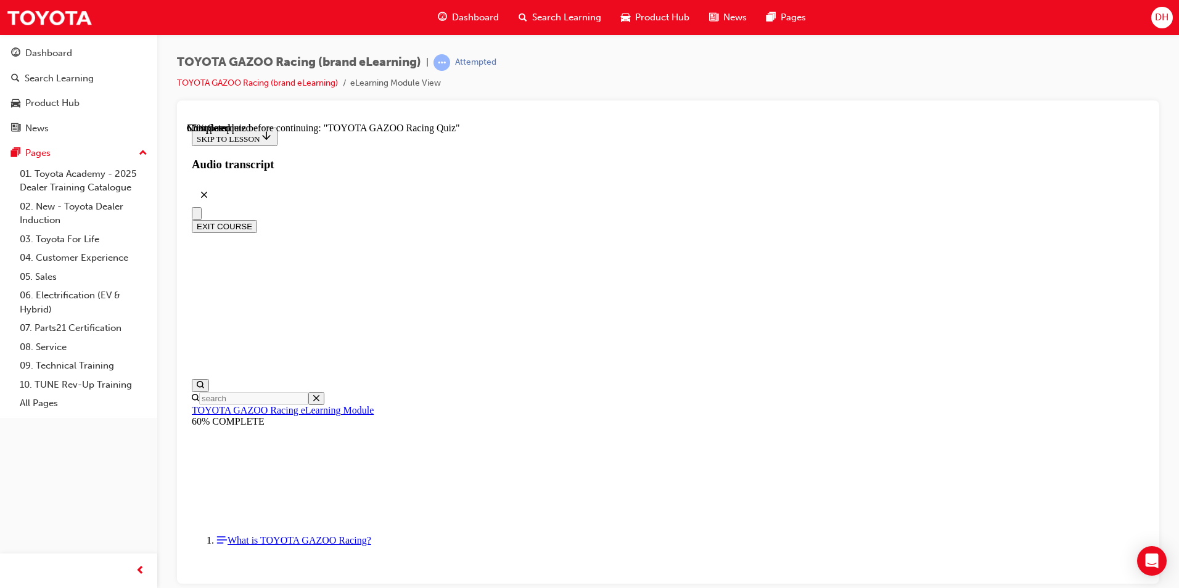
radio input "true"
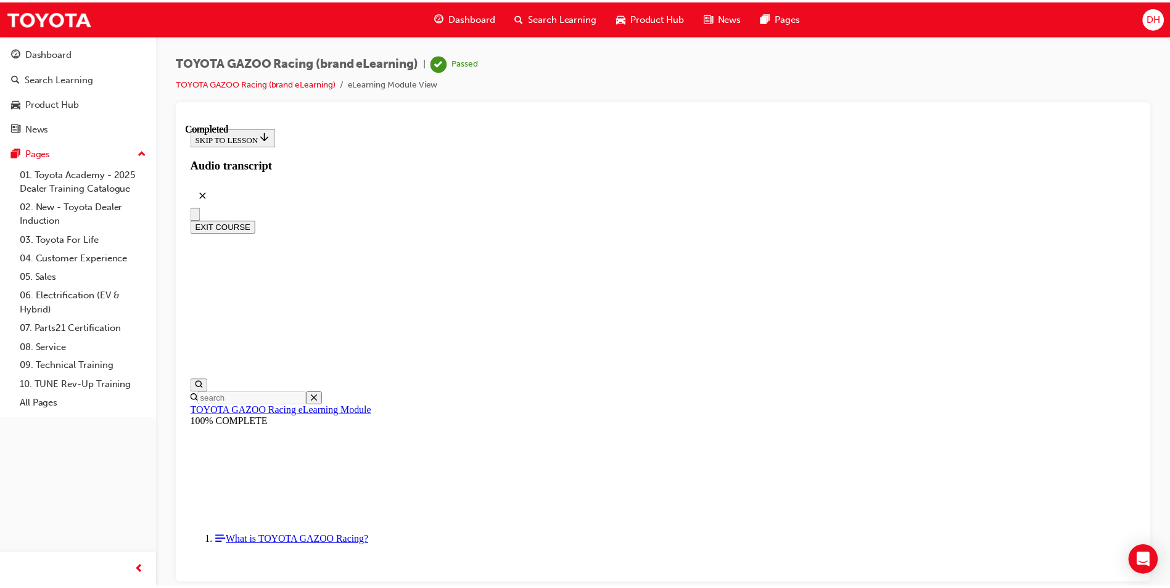
scroll to position [169, 0]
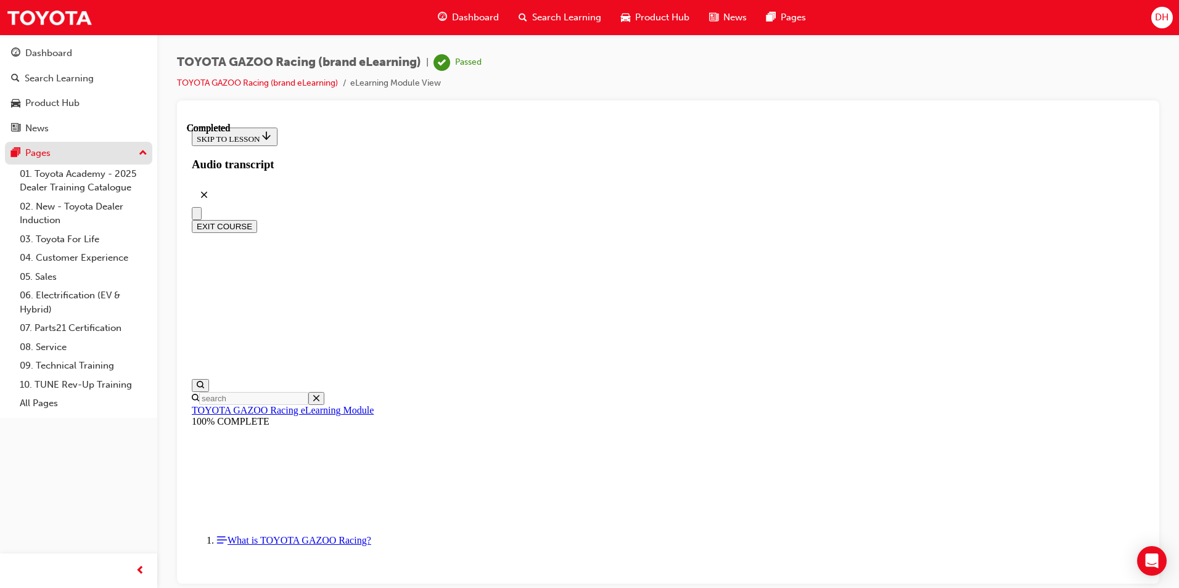
click at [29, 155] on div "Pages" at bounding box center [37, 153] width 25 height 14
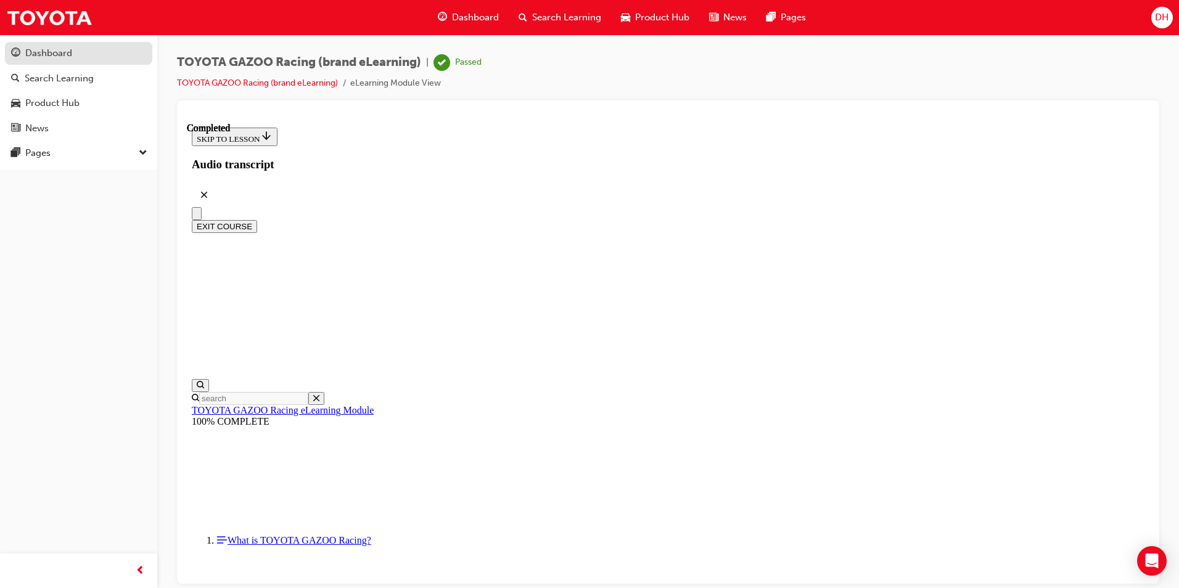
click at [51, 50] on div "Dashboard" at bounding box center [48, 53] width 47 height 14
